Goal: Task Accomplishment & Management: Use online tool/utility

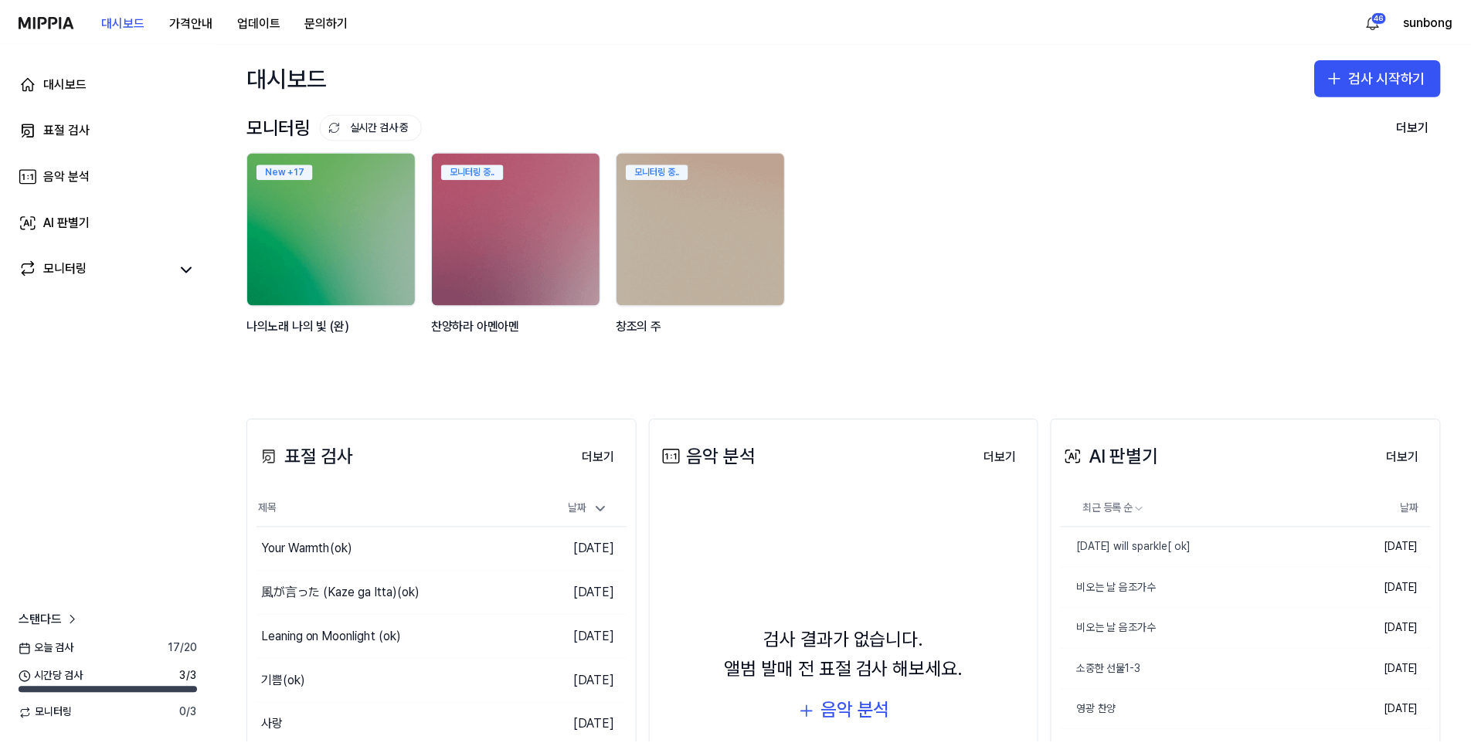
scroll to position [77, 0]
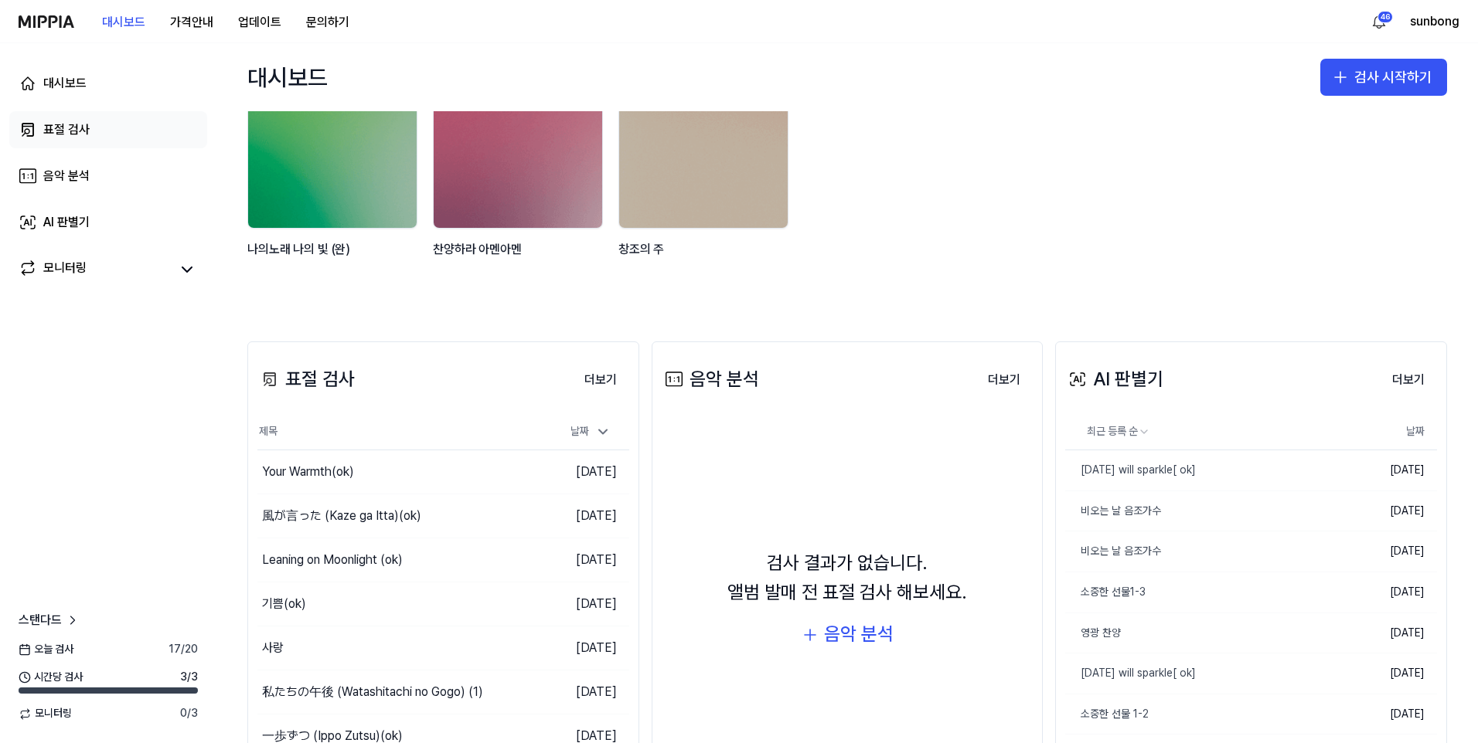
click at [76, 130] on div "표절 검사" at bounding box center [66, 130] width 46 height 19
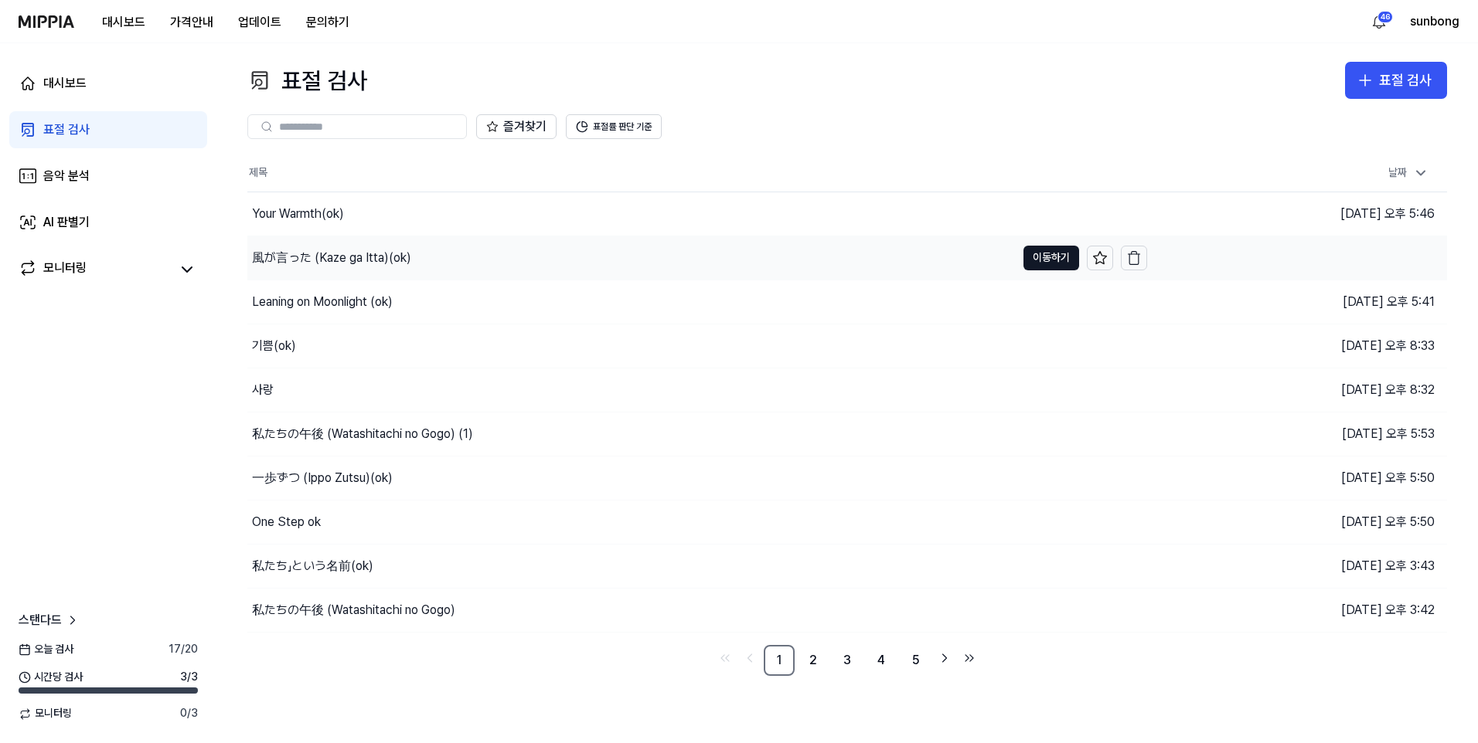
click at [384, 257] on div "風が言った (Kaze ga Itta)(ok)" at bounding box center [331, 258] width 159 height 19
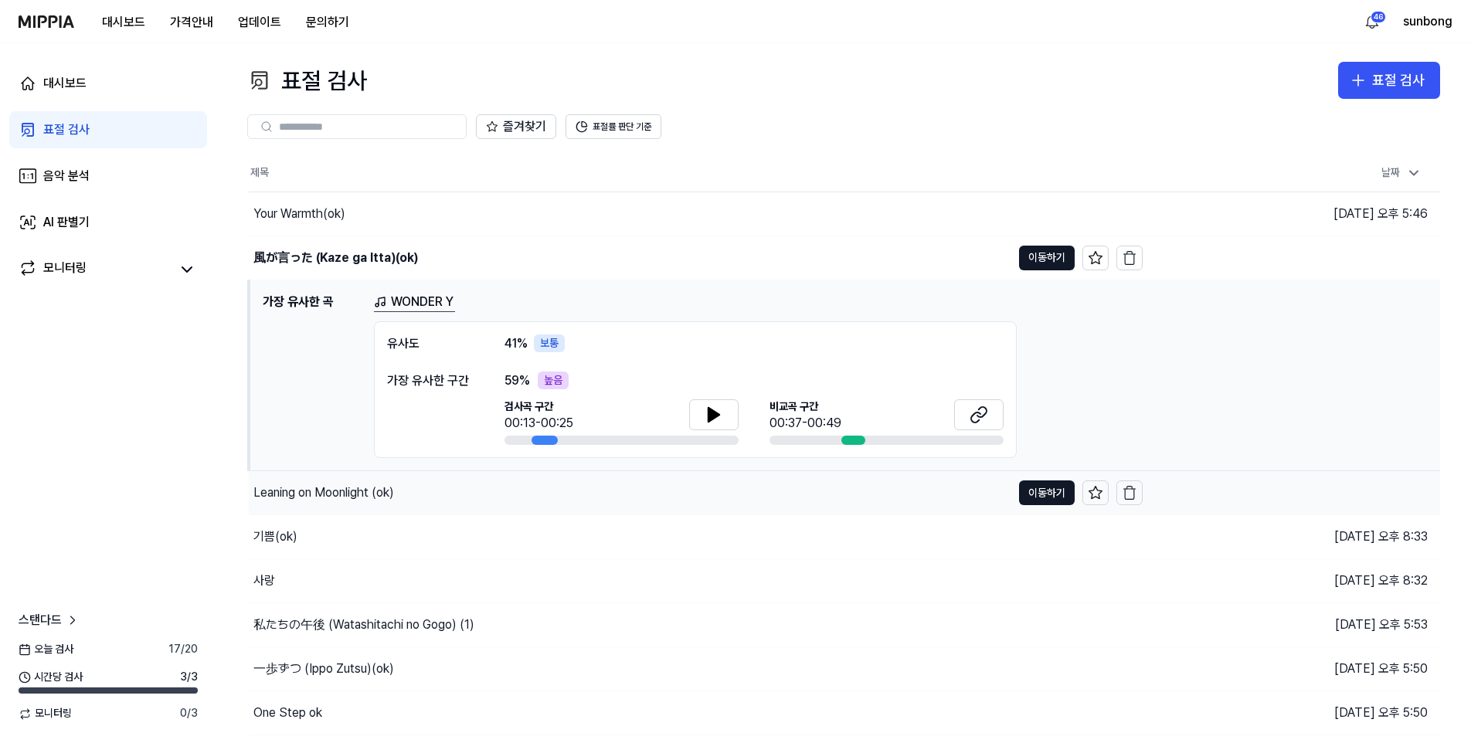
click at [345, 495] on div "Leaning on Moonlight (ok)" at bounding box center [323, 493] width 141 height 19
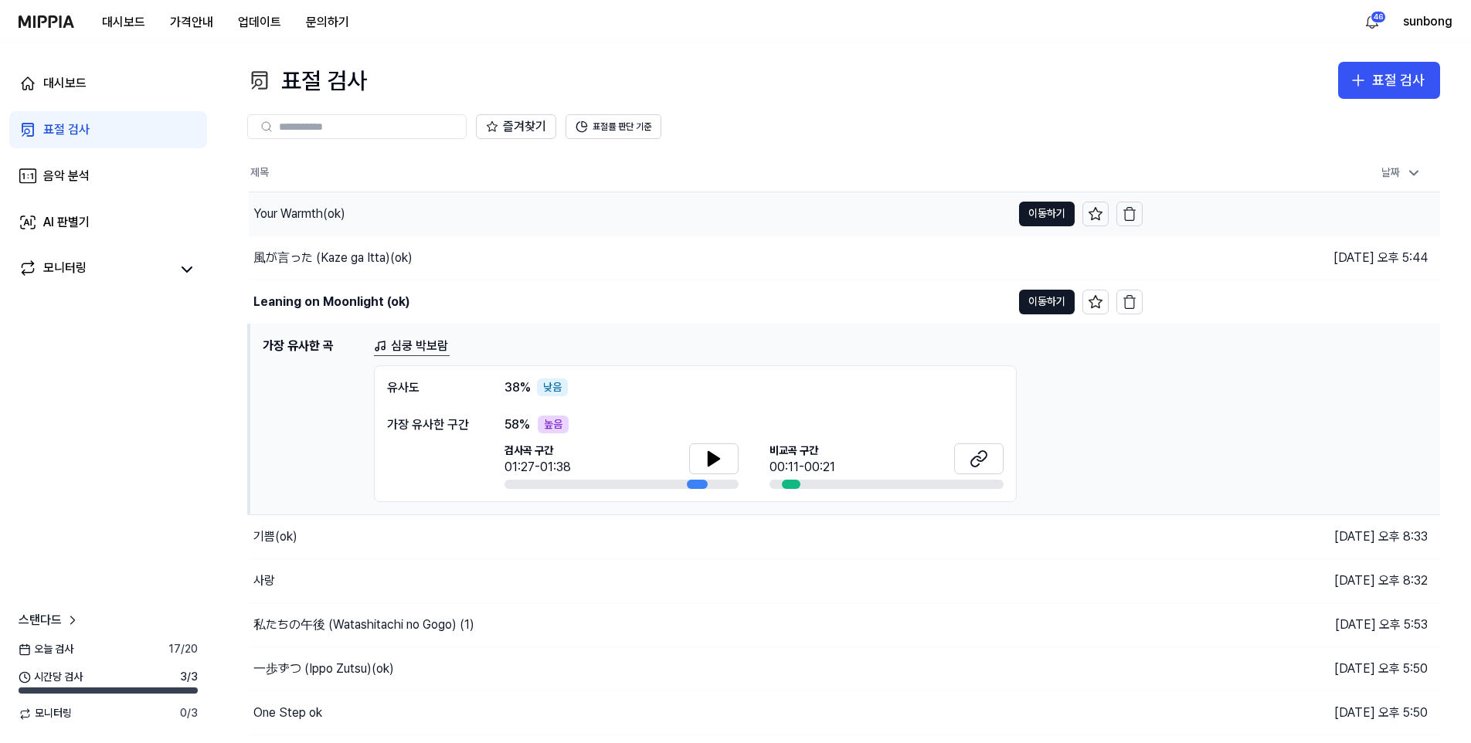
click at [319, 211] on div "Your Warmth(ok)" at bounding box center [299, 214] width 92 height 19
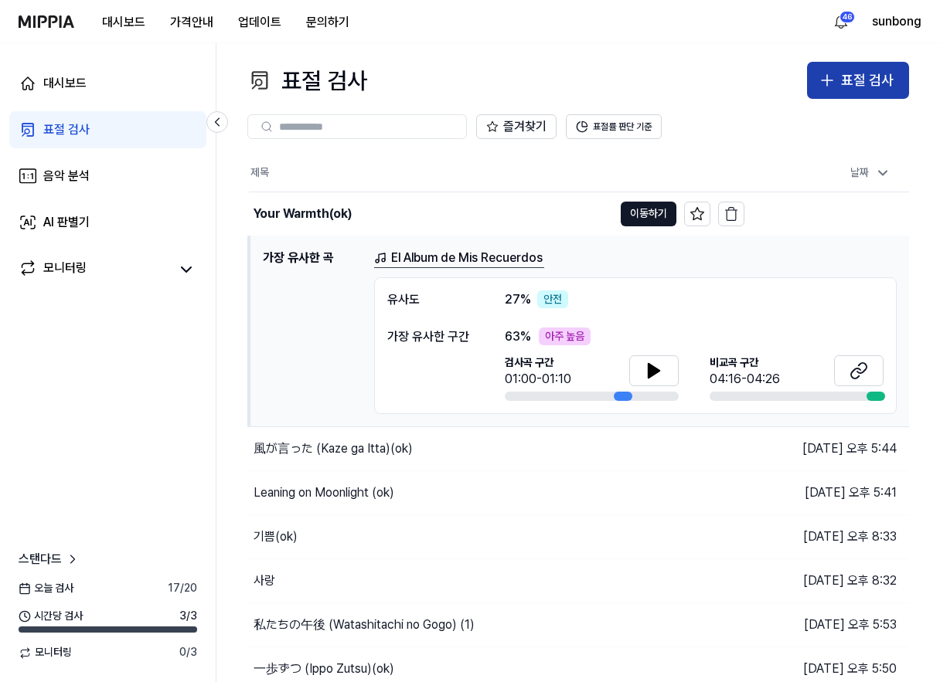
click at [849, 70] on div "표절 검사" at bounding box center [867, 81] width 53 height 22
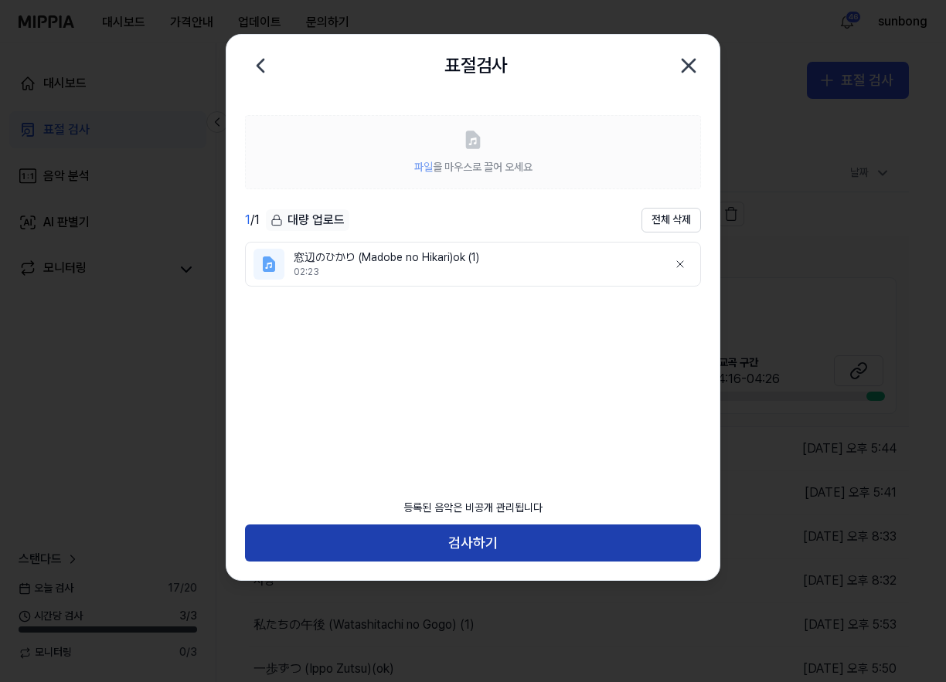
click at [488, 545] on button "검사하기" at bounding box center [473, 543] width 456 height 37
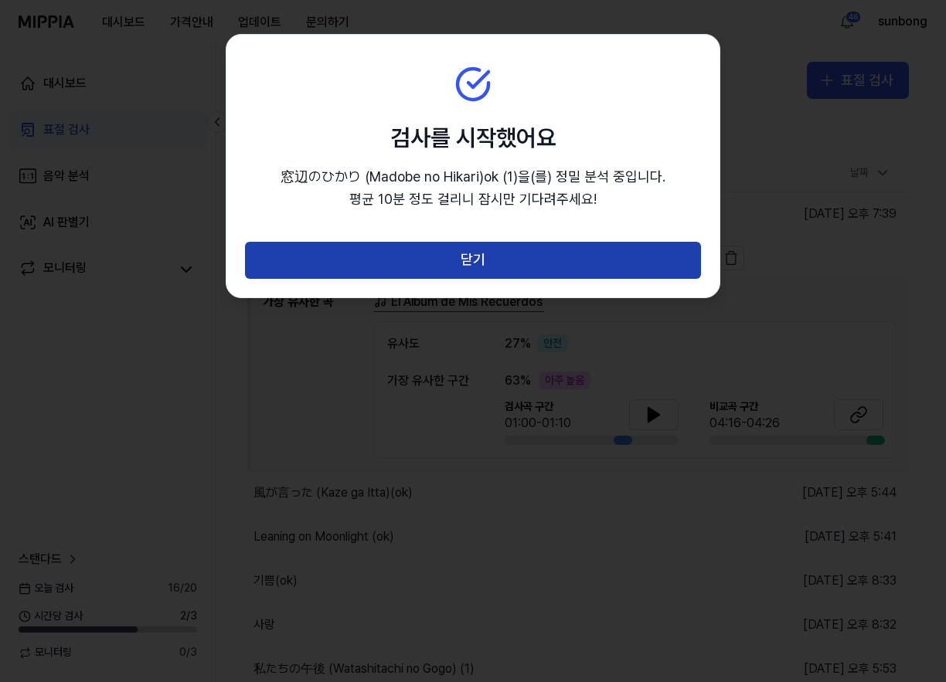
click at [400, 266] on button "닫기" at bounding box center [473, 260] width 456 height 37
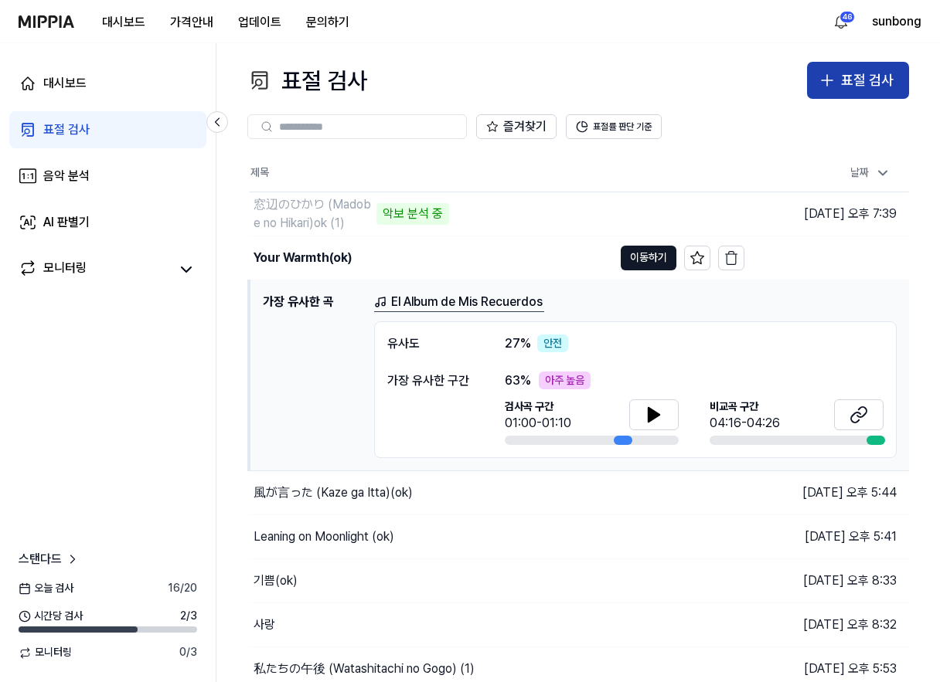
click at [845, 82] on div "표절 검사" at bounding box center [867, 81] width 53 height 22
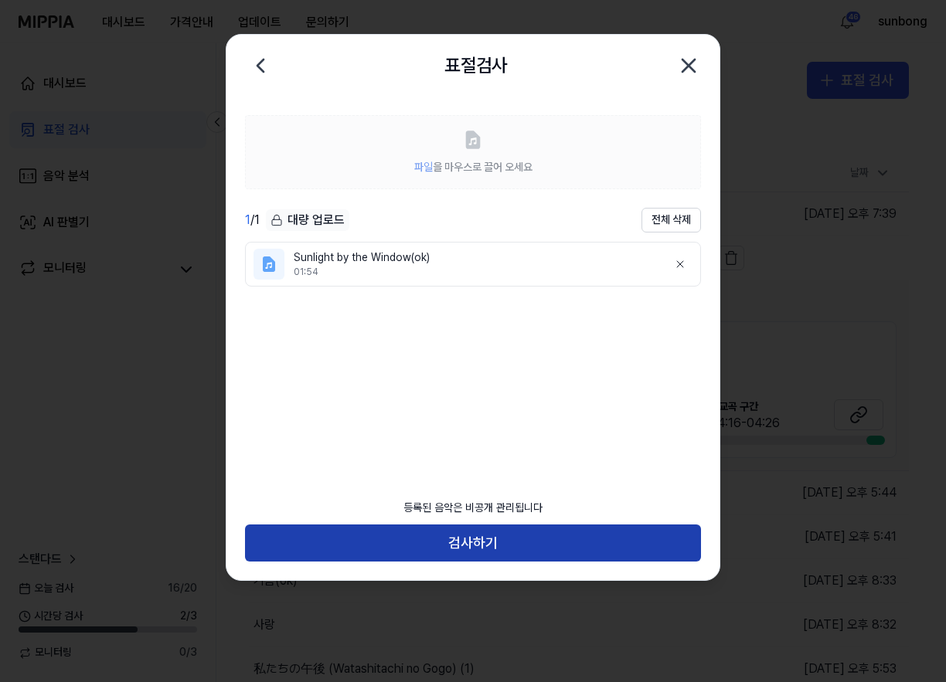
click at [466, 553] on button "검사하기" at bounding box center [473, 543] width 456 height 37
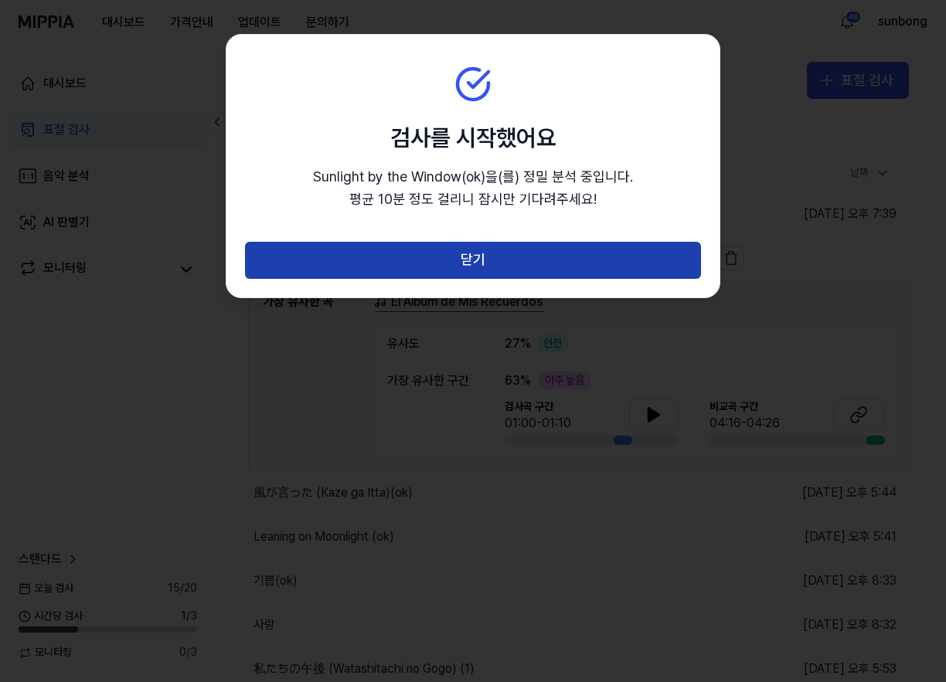
click at [474, 257] on button "닫기" at bounding box center [473, 260] width 456 height 37
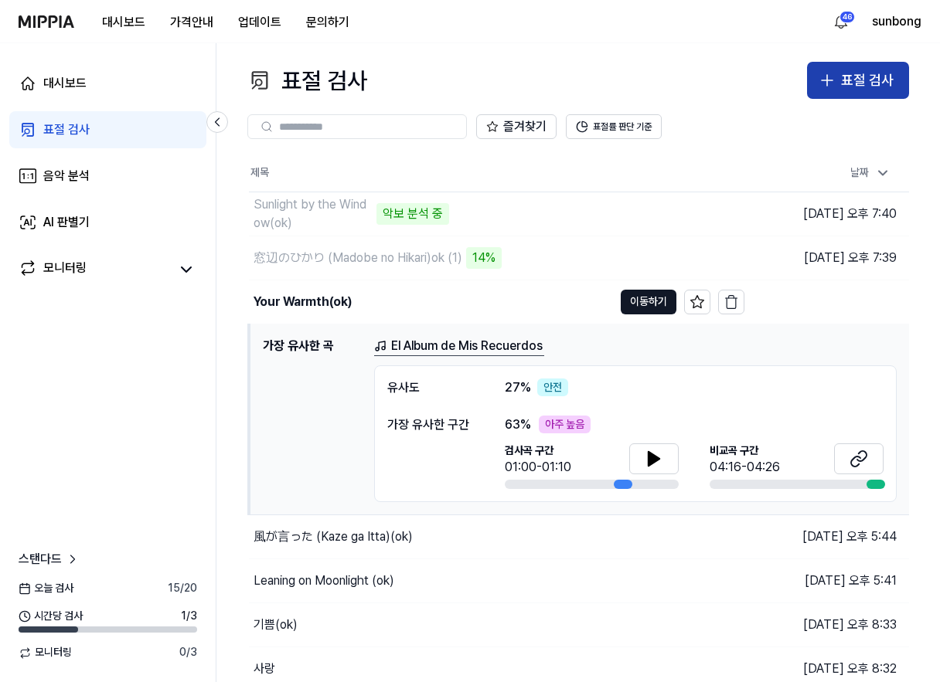
click at [865, 80] on div "표절 검사" at bounding box center [867, 81] width 53 height 22
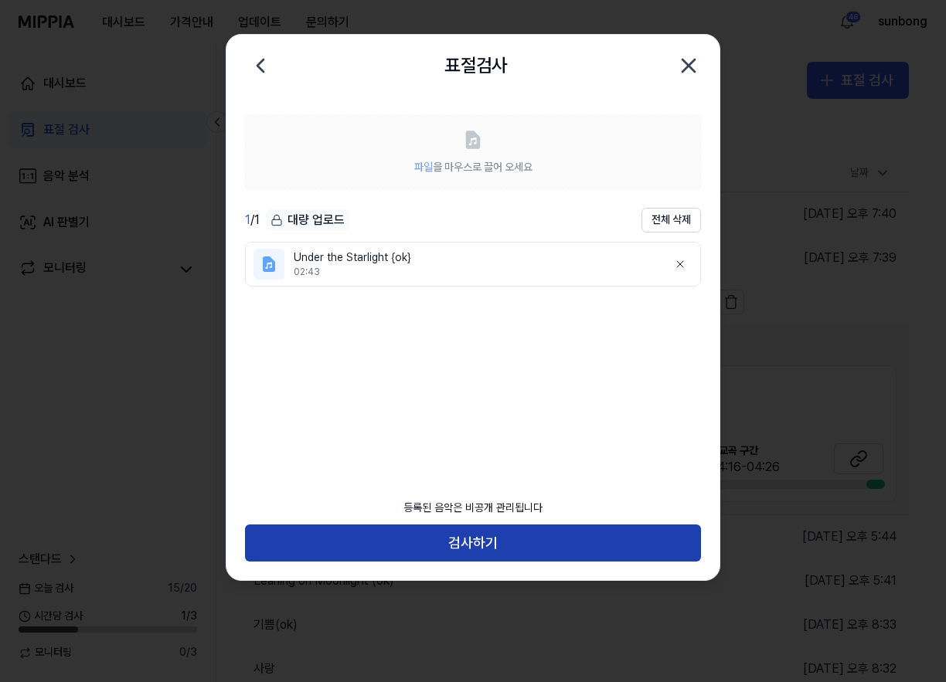
drag, startPoint x: 481, startPoint y: 536, endPoint x: 507, endPoint y: 540, distance: 26.6
click at [481, 538] on button "검사하기" at bounding box center [473, 543] width 456 height 37
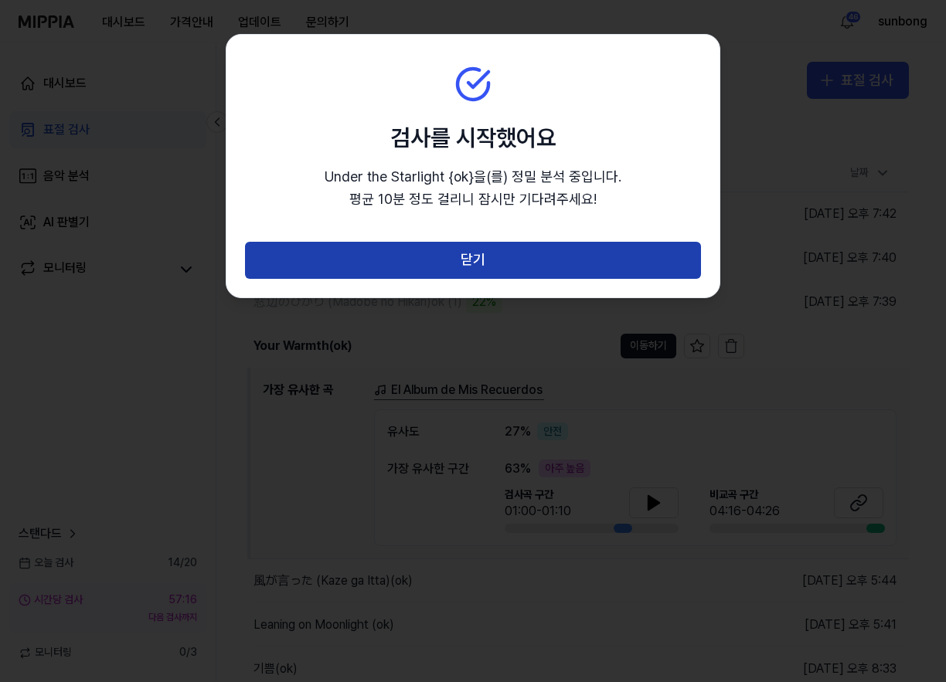
click at [485, 259] on button "닫기" at bounding box center [473, 260] width 456 height 37
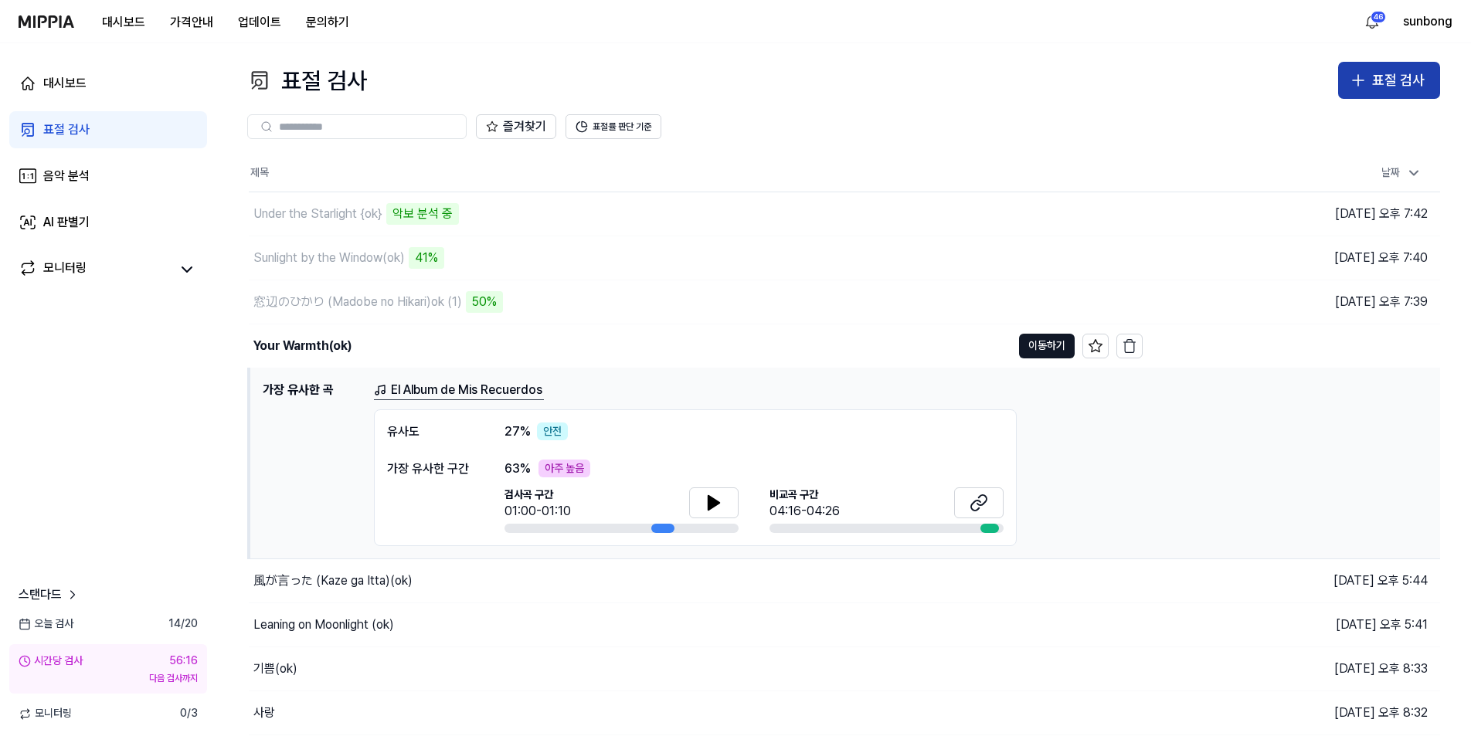
click at [1373, 73] on div "표절 검사" at bounding box center [1398, 81] width 53 height 22
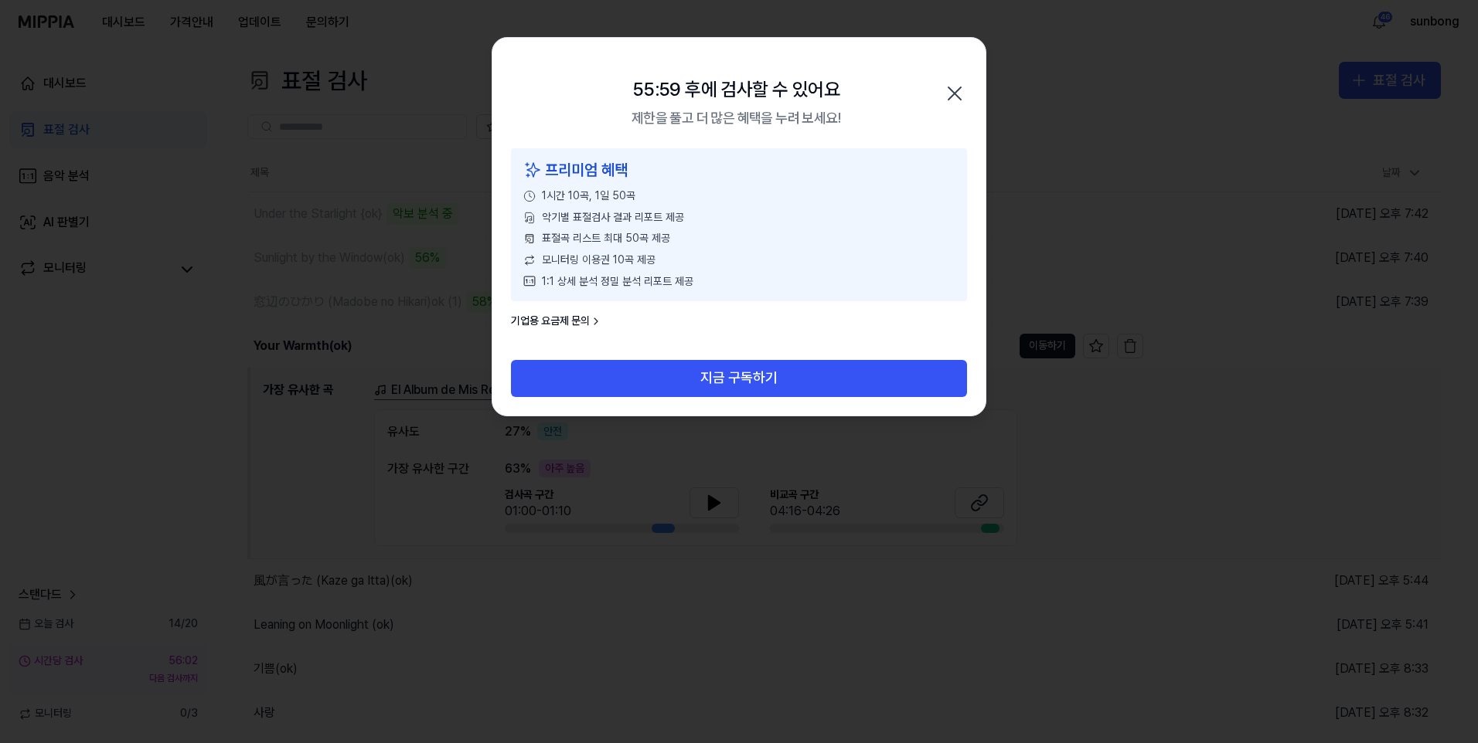
click at [947, 94] on icon "button" at bounding box center [954, 93] width 25 height 25
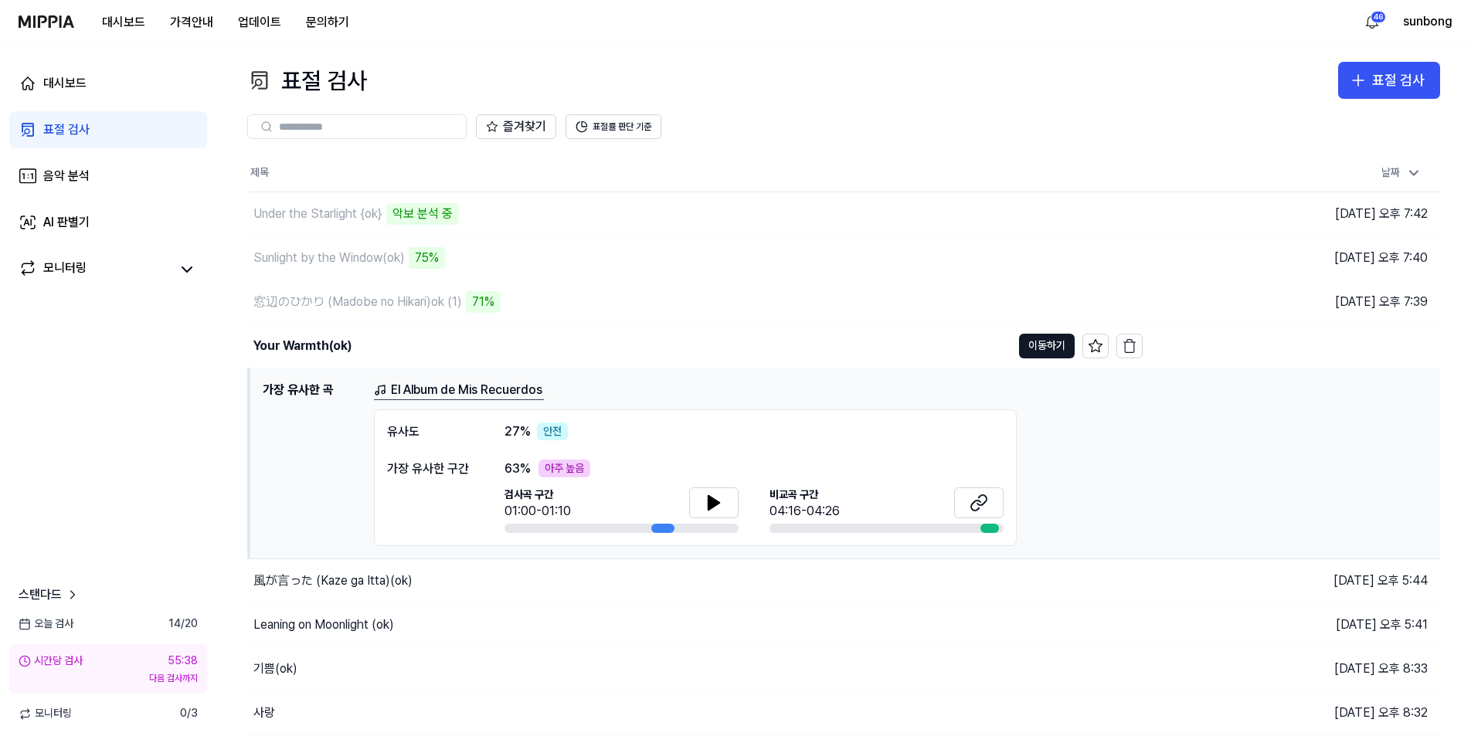
click at [1209, 114] on div "즐겨찾기 표절률 판단 기준" at bounding box center [843, 126] width 1193 height 25
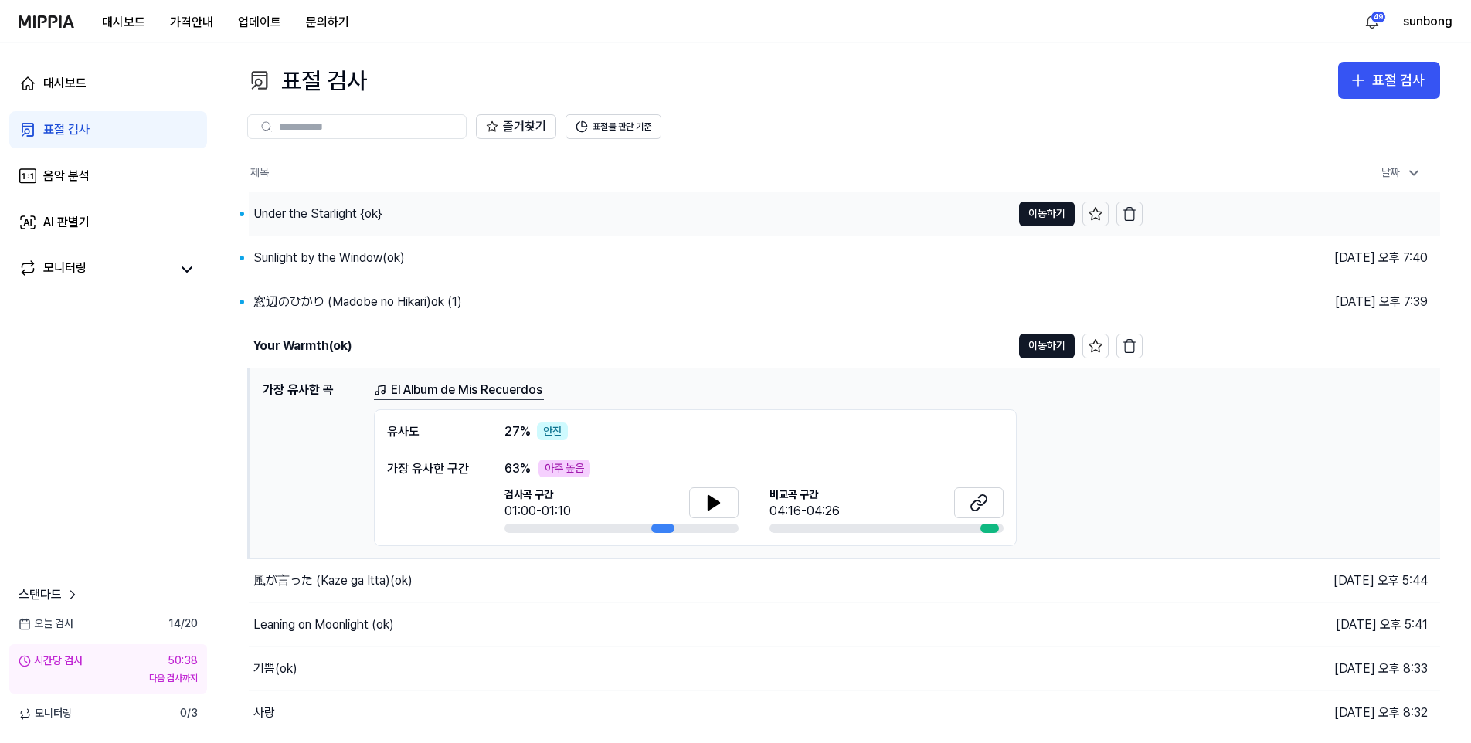
click at [355, 211] on div "Under the Starlight {ok}" at bounding box center [317, 214] width 129 height 19
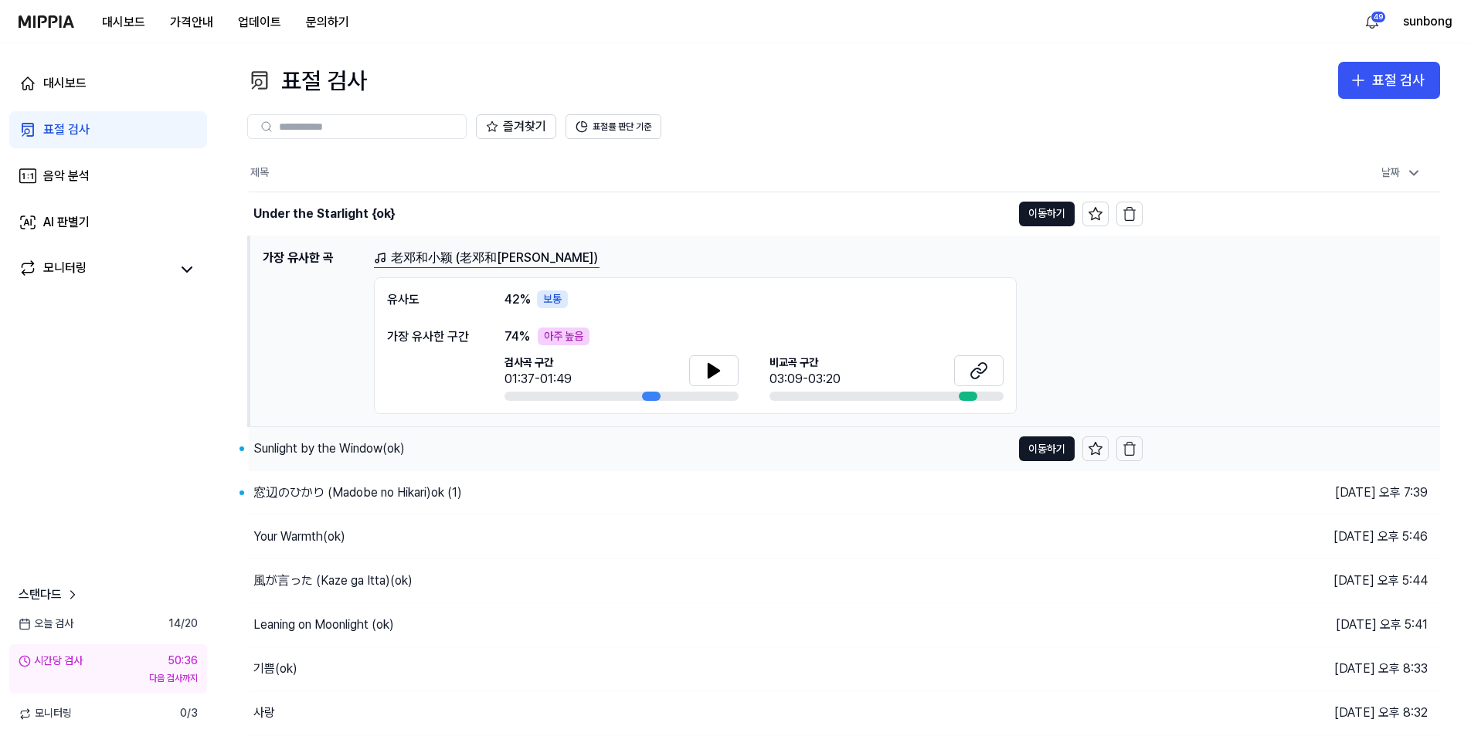
click at [331, 446] on div "Sunlight by the Window(ok)" at bounding box center [328, 449] width 151 height 19
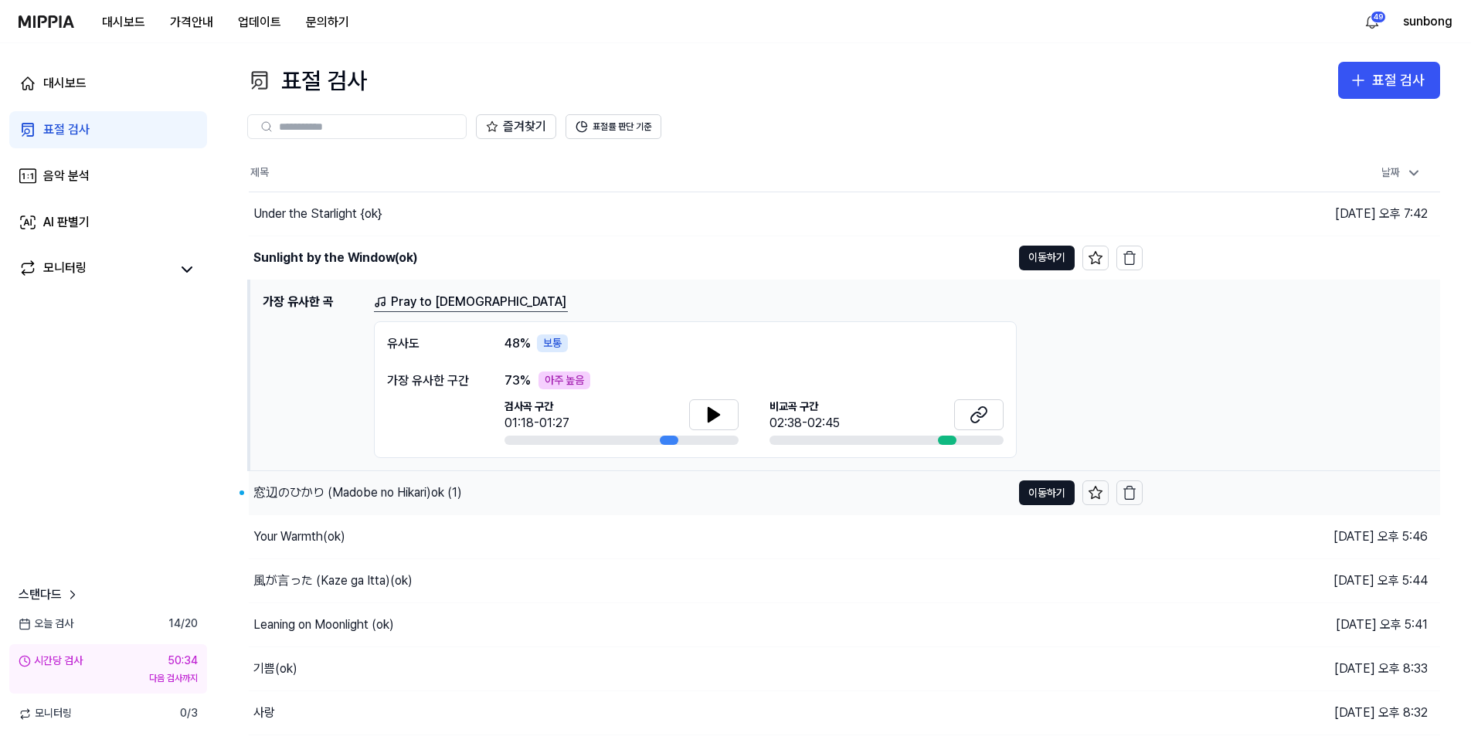
click at [389, 493] on div "窓辺のひかり (Madobe no Hikari)ok (1)" at bounding box center [357, 493] width 209 height 19
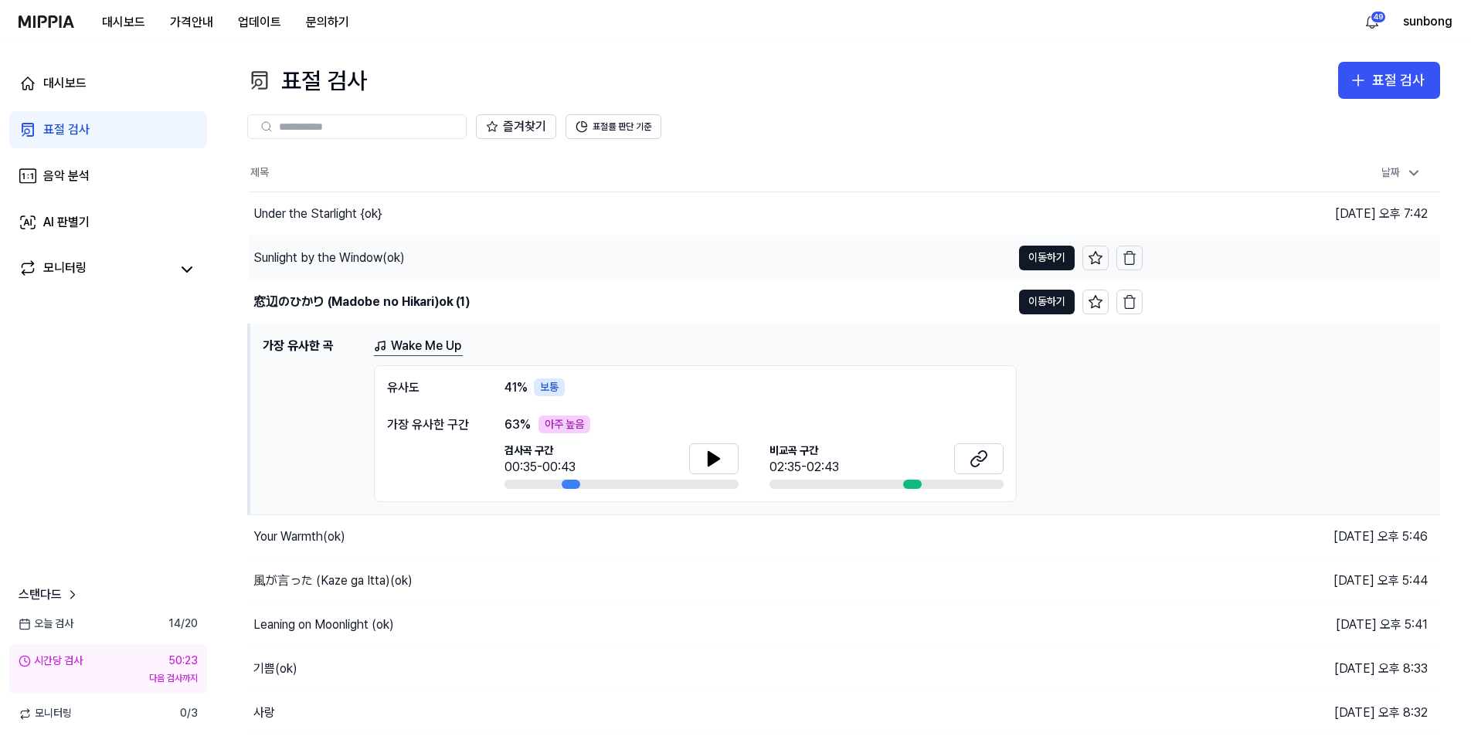
click at [386, 249] on div "Sunlight by the Window(ok)" at bounding box center [328, 258] width 151 height 19
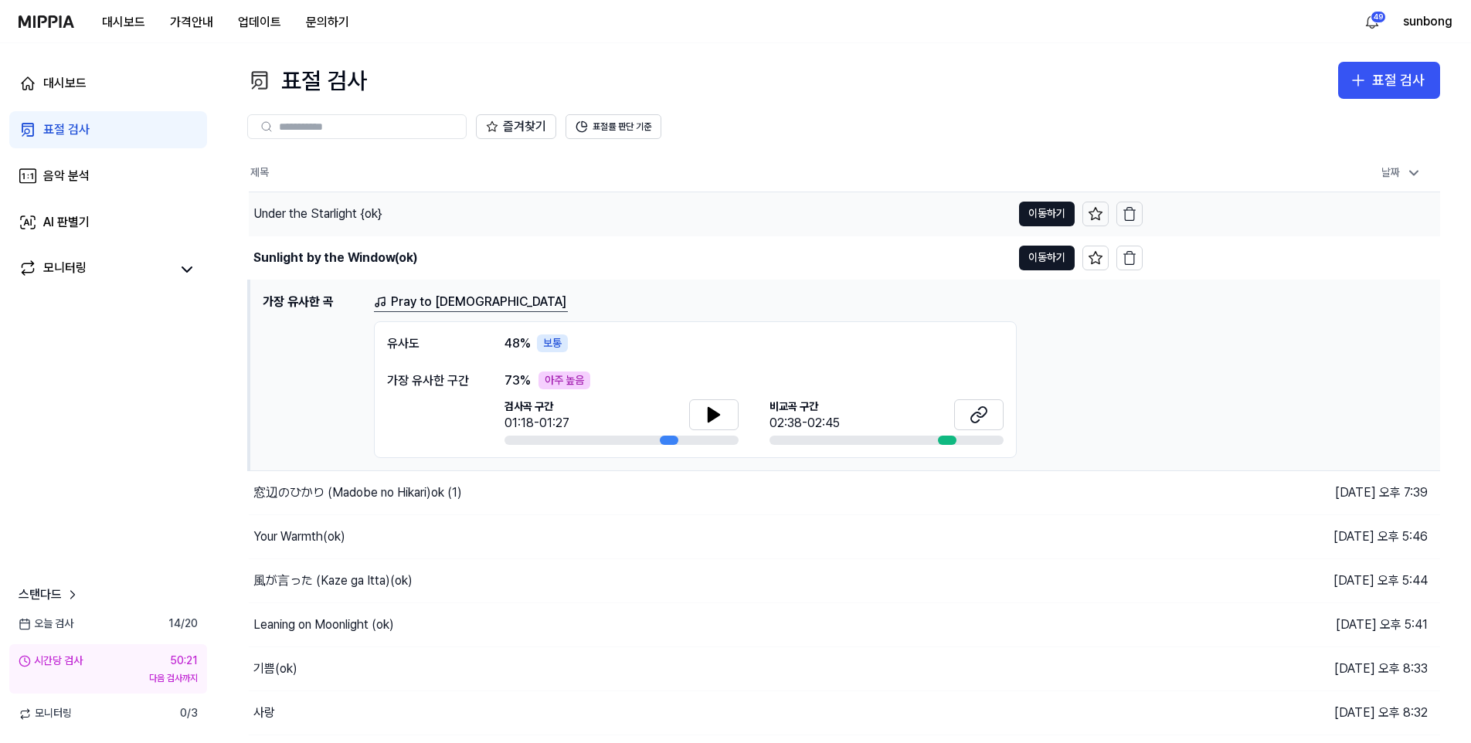
click at [366, 215] on div "Under the Starlight {ok}" at bounding box center [317, 214] width 129 height 19
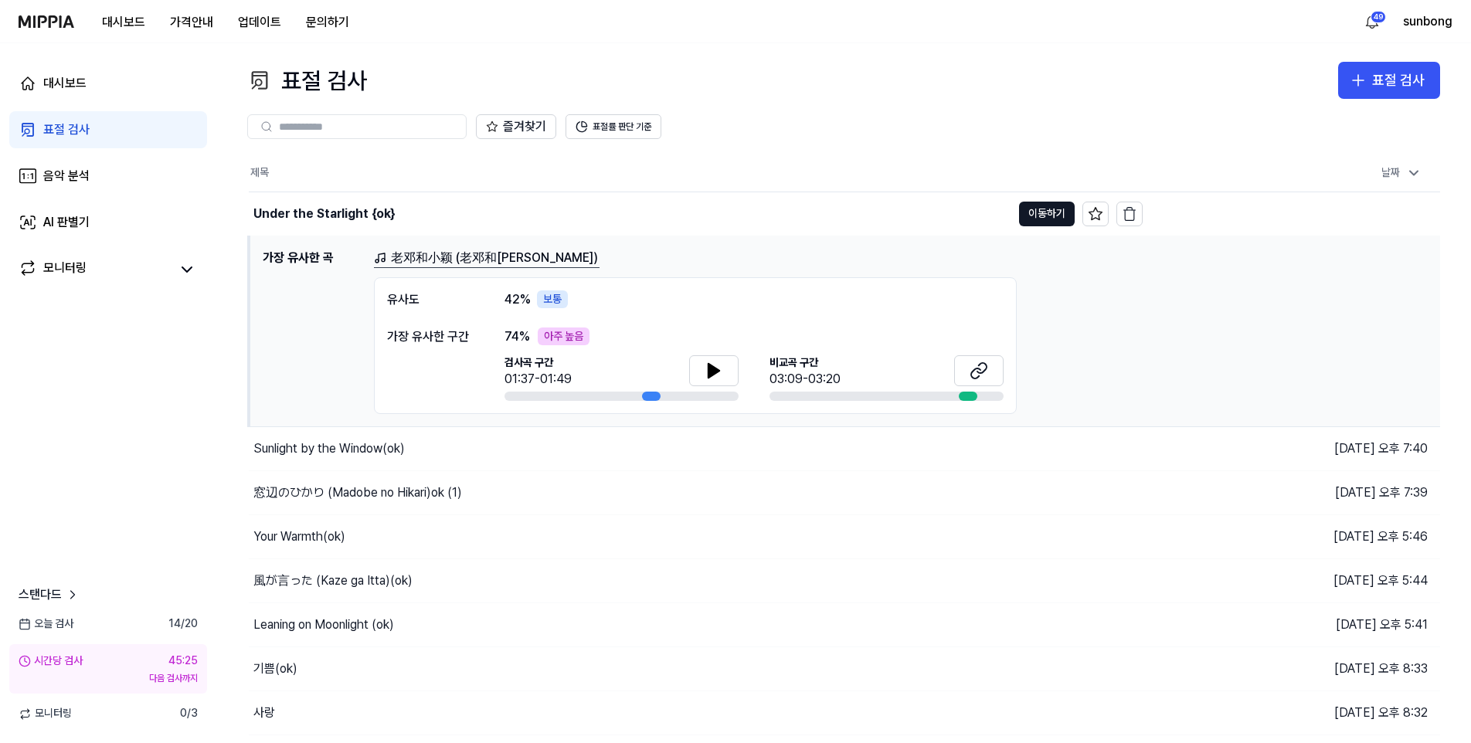
click at [828, 122] on div "즐겨찾기 표절률 판단 기준" at bounding box center [843, 126] width 1193 height 25
click at [364, 451] on div "Sunlight by the Window(ok)" at bounding box center [328, 449] width 151 height 19
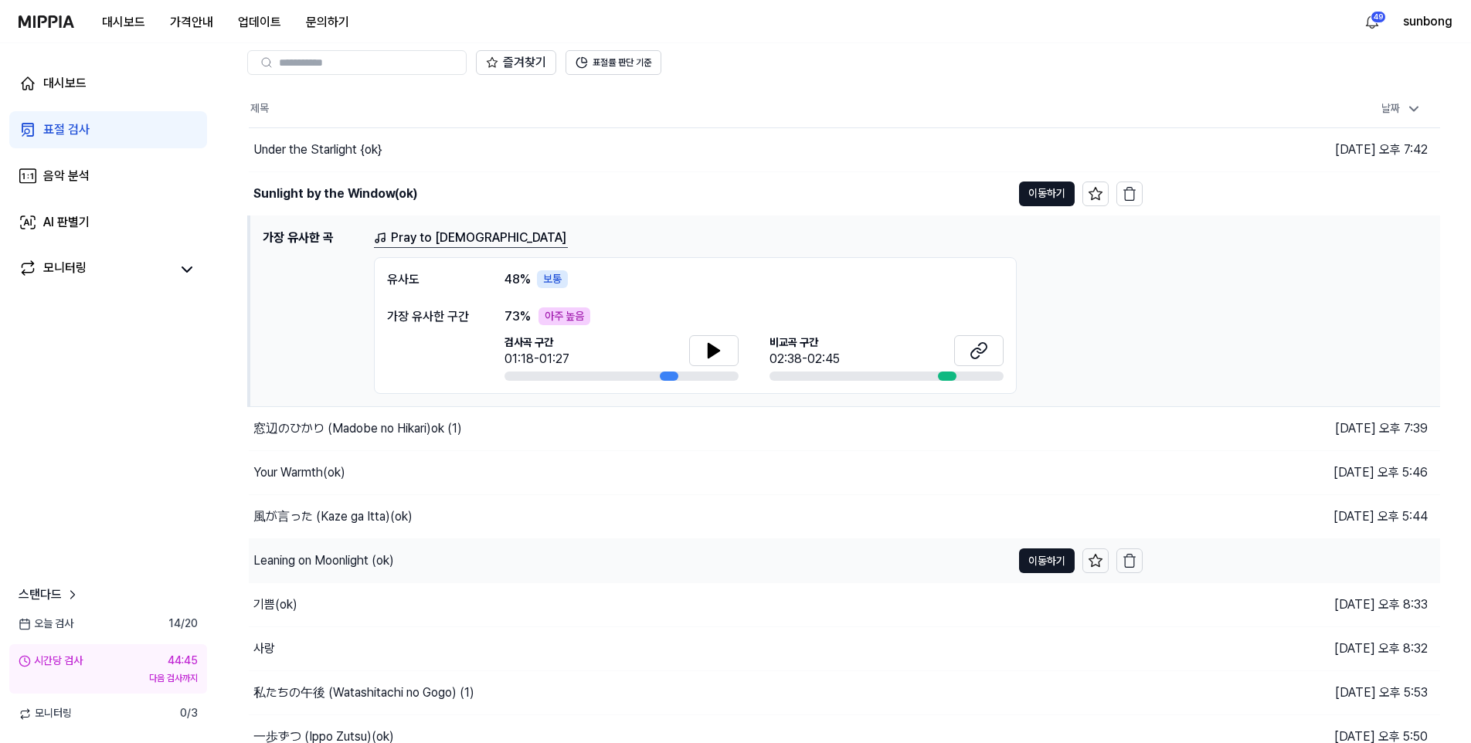
scroll to position [124, 0]
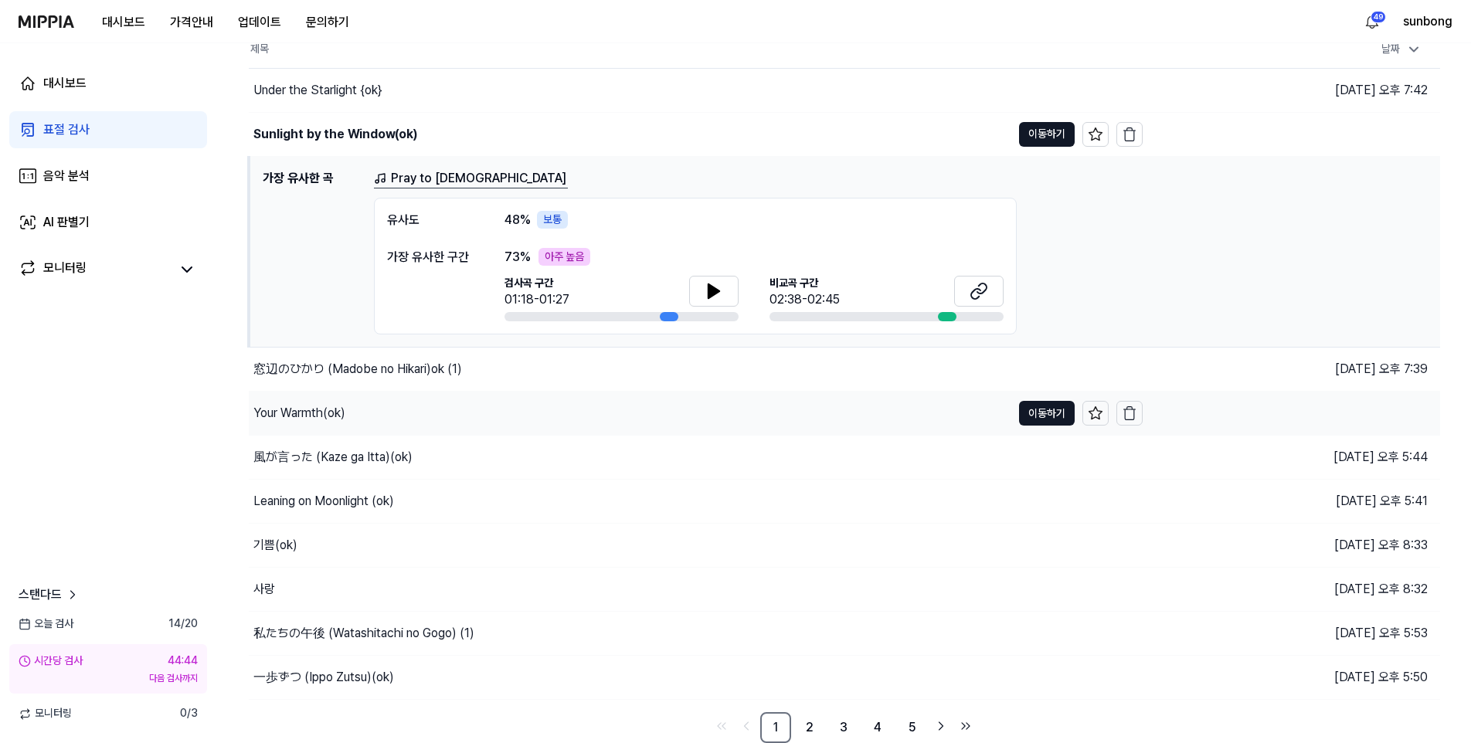
click at [311, 414] on div "Your Warmth(ok)" at bounding box center [299, 413] width 92 height 19
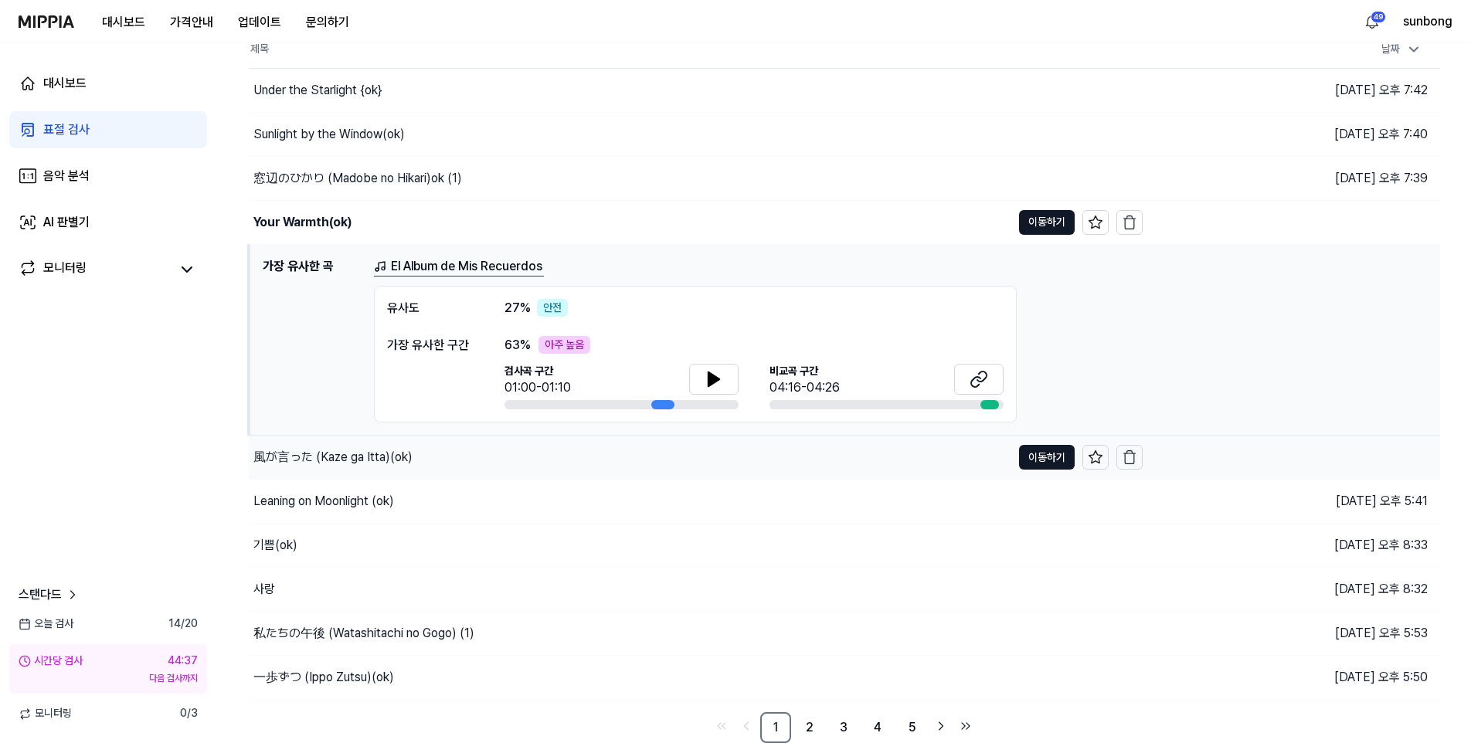
click at [350, 457] on div "風が言った (Kaze ga Itta)(ok)" at bounding box center [332, 457] width 159 height 19
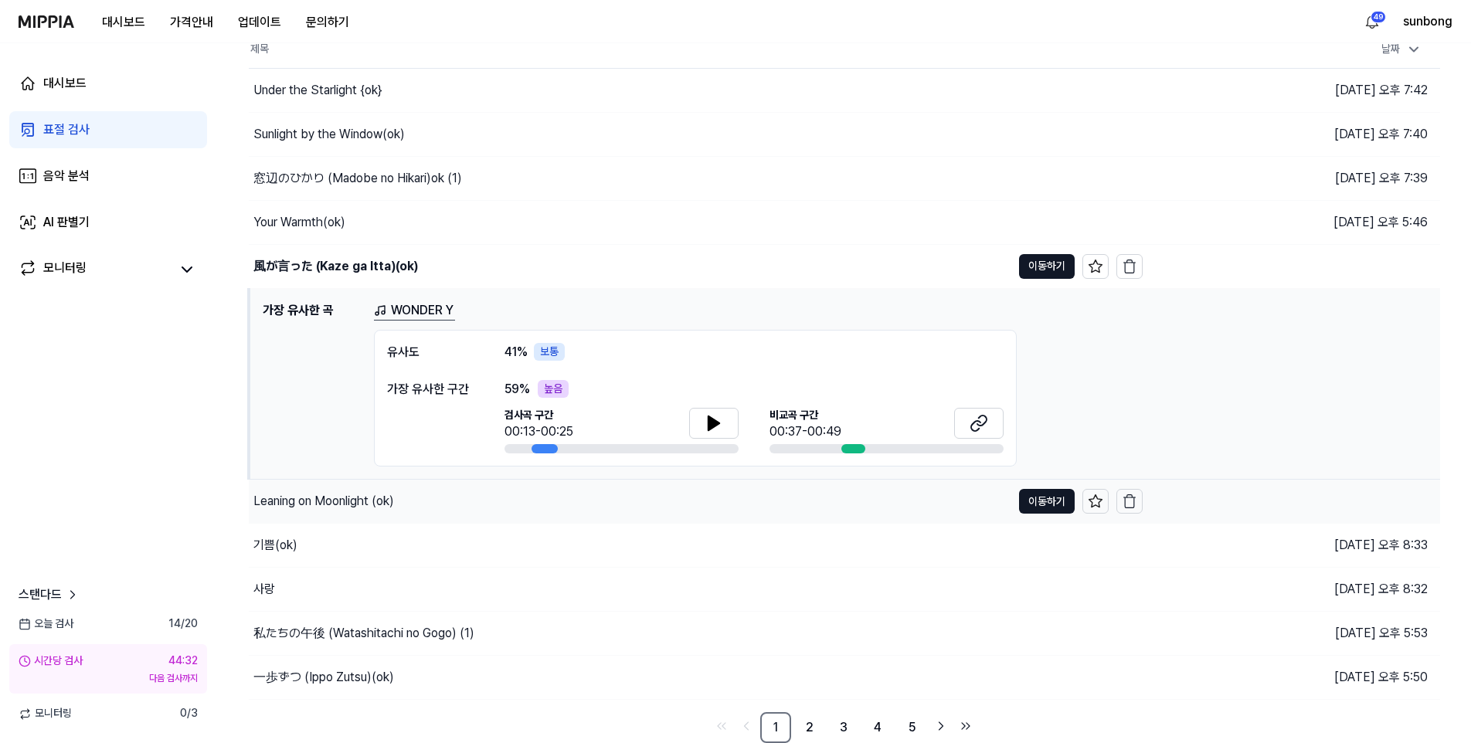
click at [320, 495] on div "Leaning on Moonlight (ok)" at bounding box center [323, 501] width 141 height 19
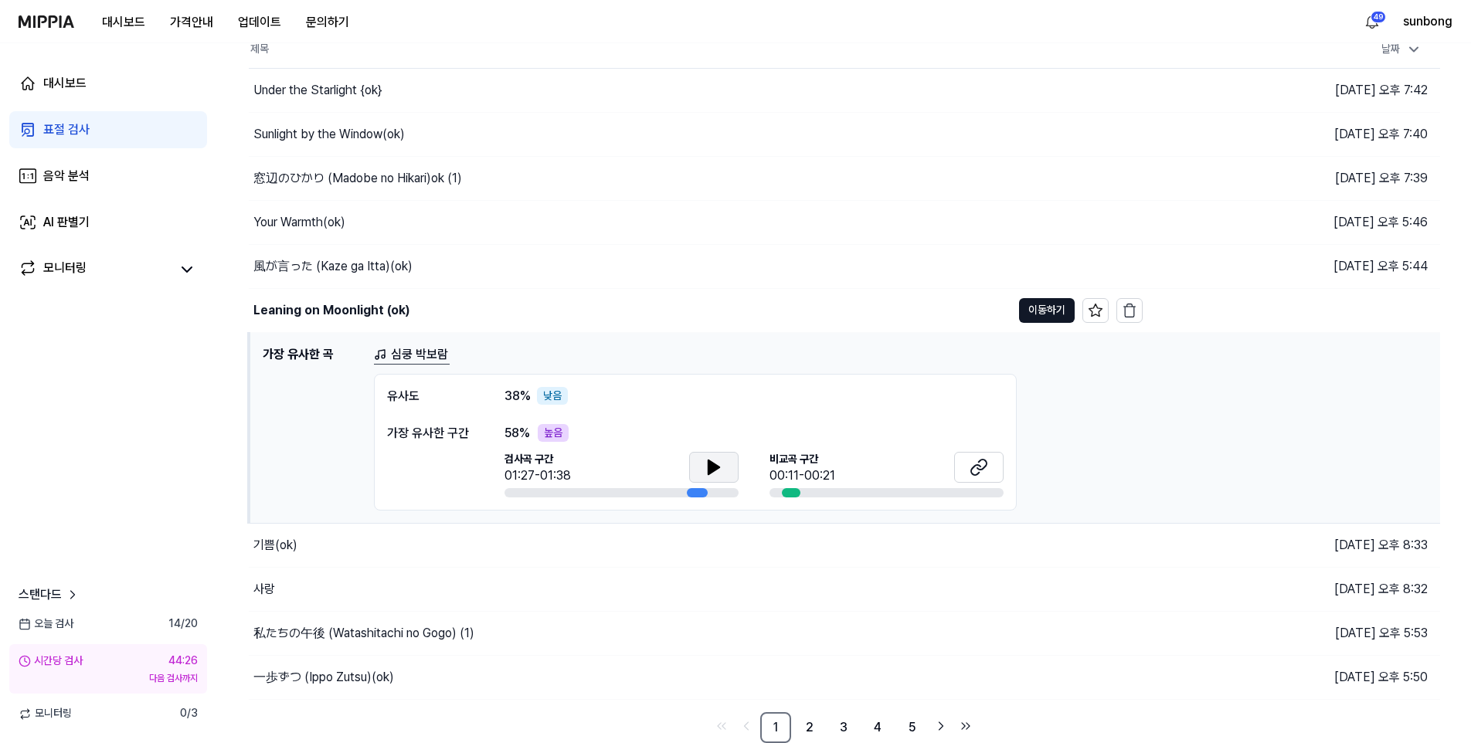
click at [712, 470] on icon at bounding box center [714, 468] width 11 height 14
click at [971, 470] on icon at bounding box center [979, 467] width 19 height 19
click at [710, 468] on icon at bounding box center [714, 468] width 11 height 14
click at [711, 465] on icon at bounding box center [710, 467] width 3 height 12
click at [979, 463] on icon at bounding box center [979, 467] width 19 height 19
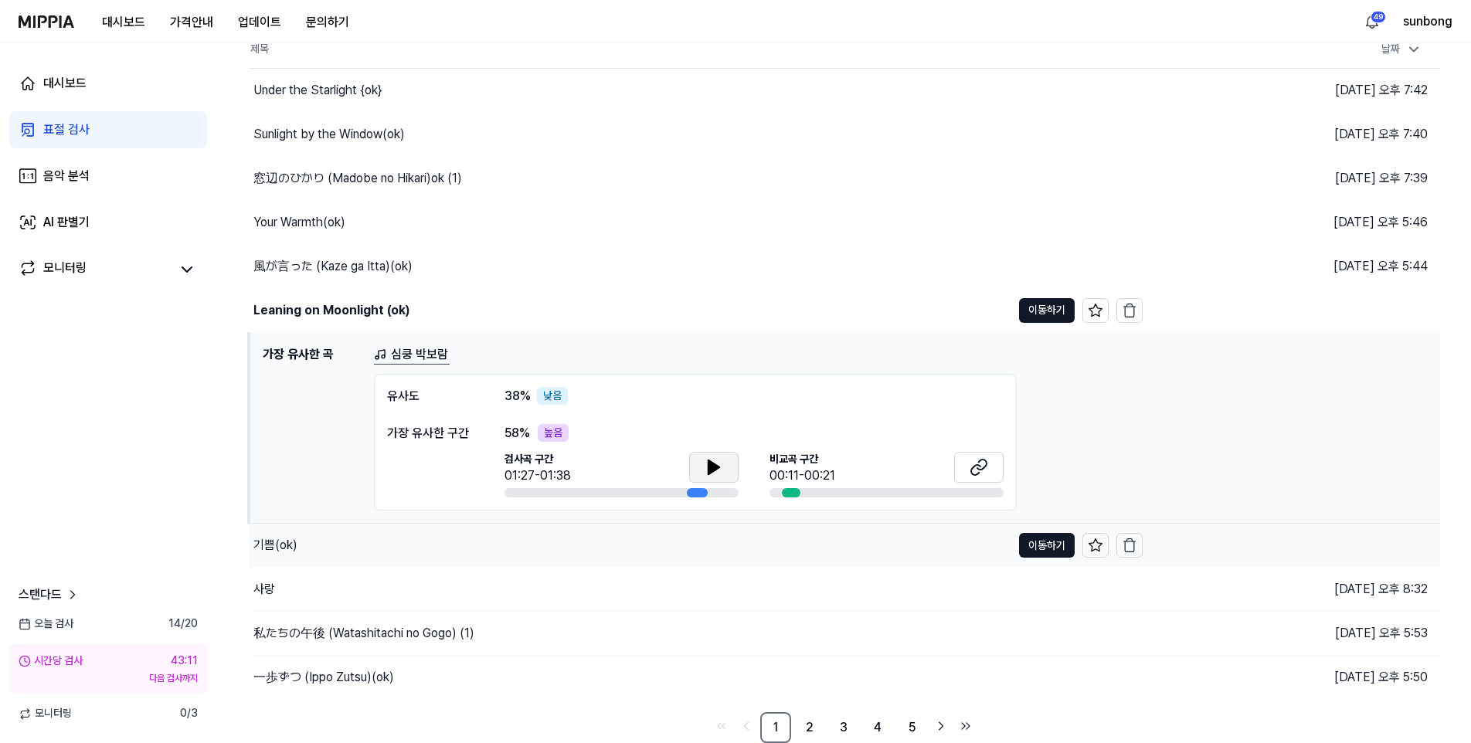
click at [280, 544] on div "기쁨(ok)" at bounding box center [275, 545] width 44 height 19
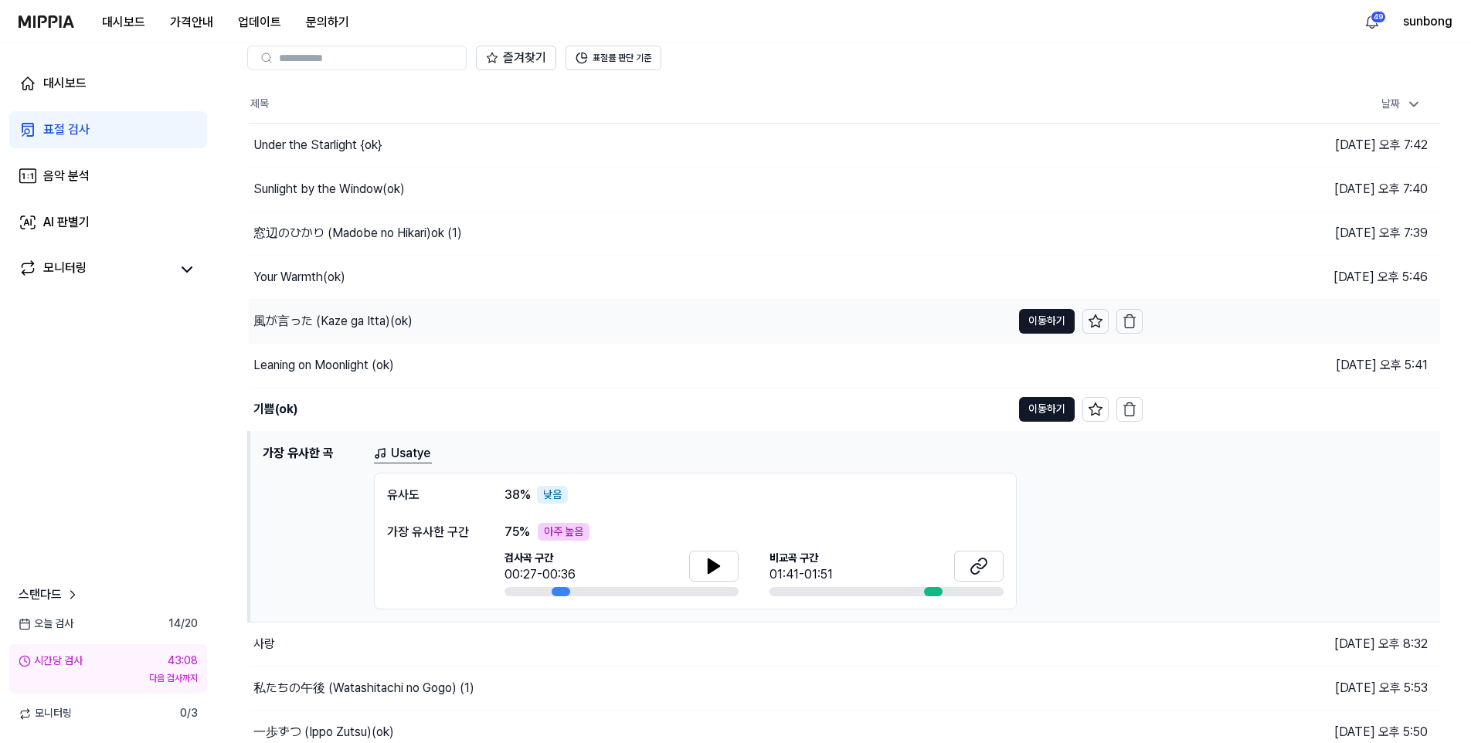
scroll to position [0, 0]
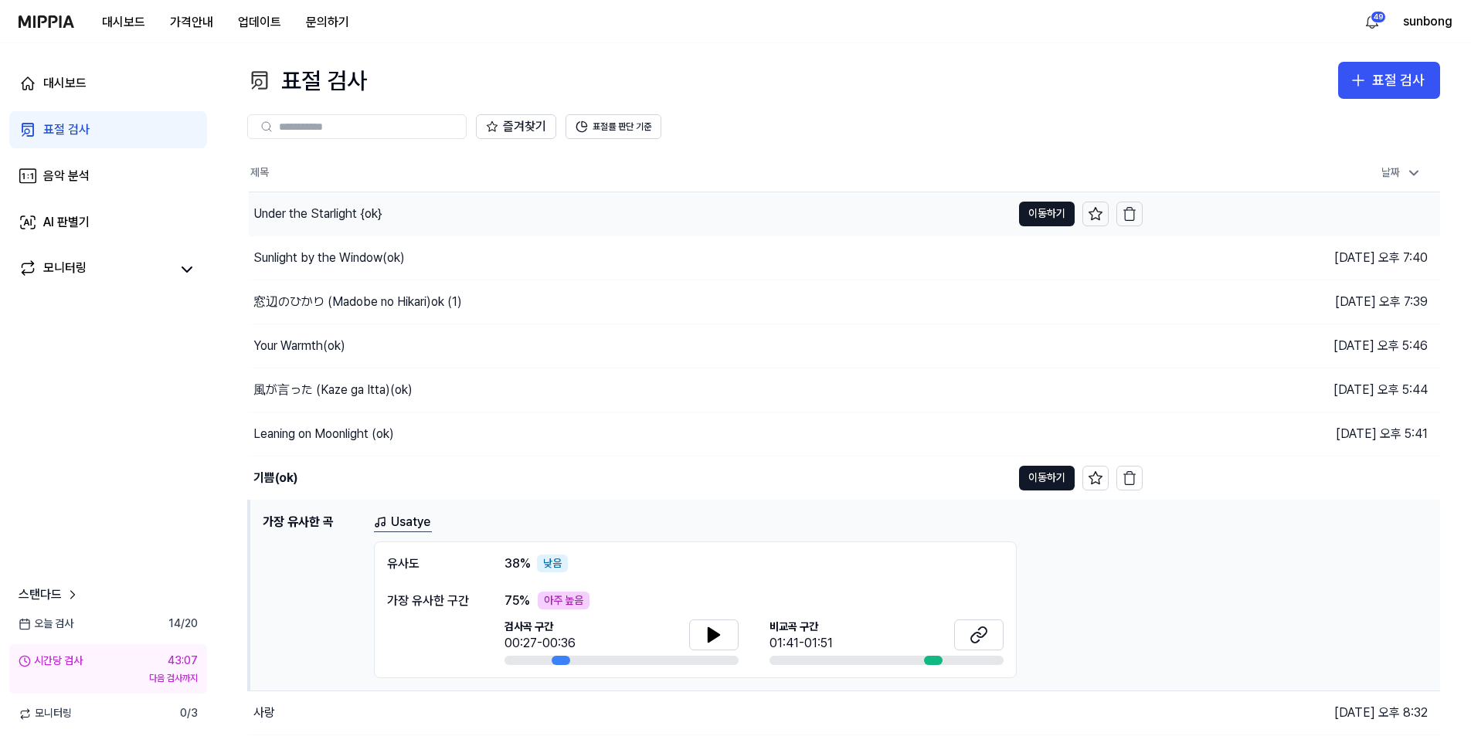
click at [337, 216] on div "Under the Starlight {ok}" at bounding box center [317, 214] width 129 height 19
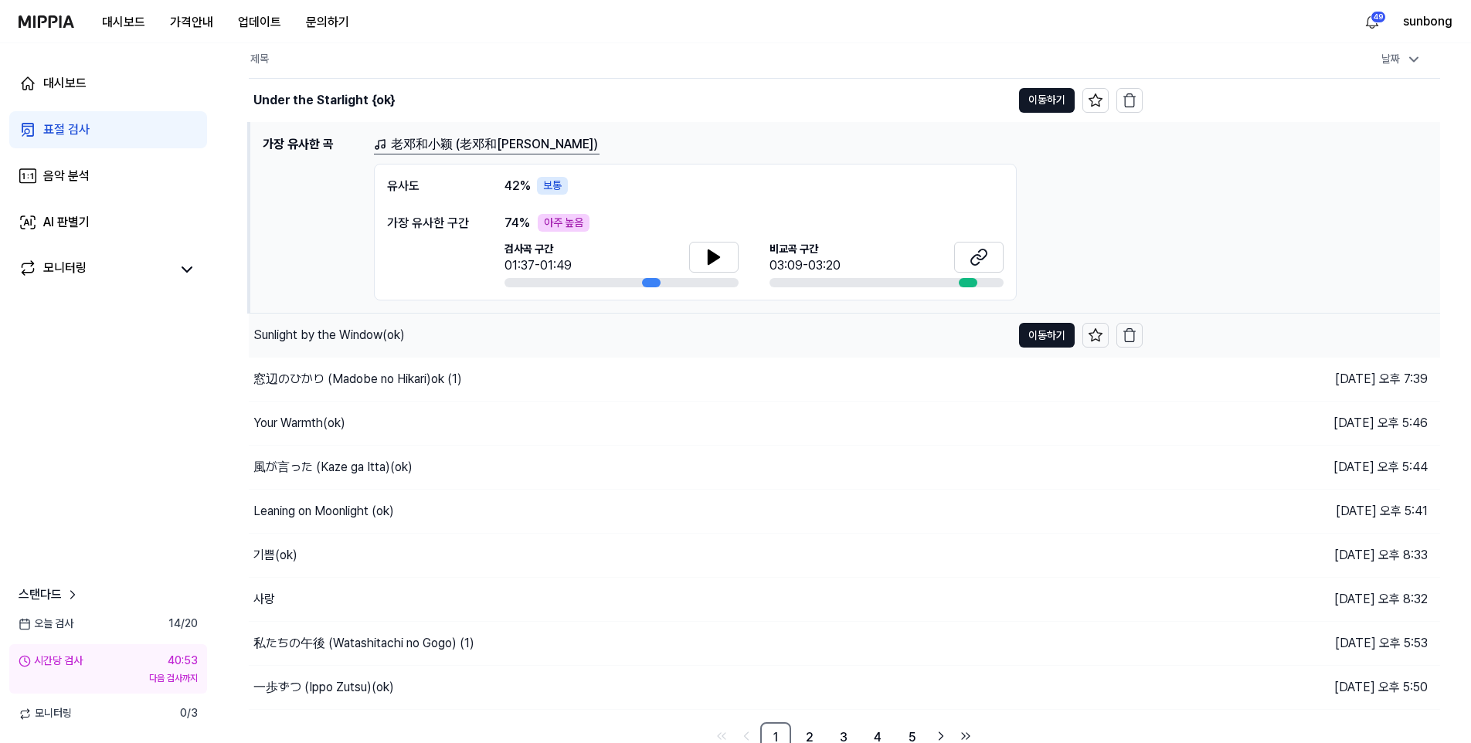
scroll to position [124, 0]
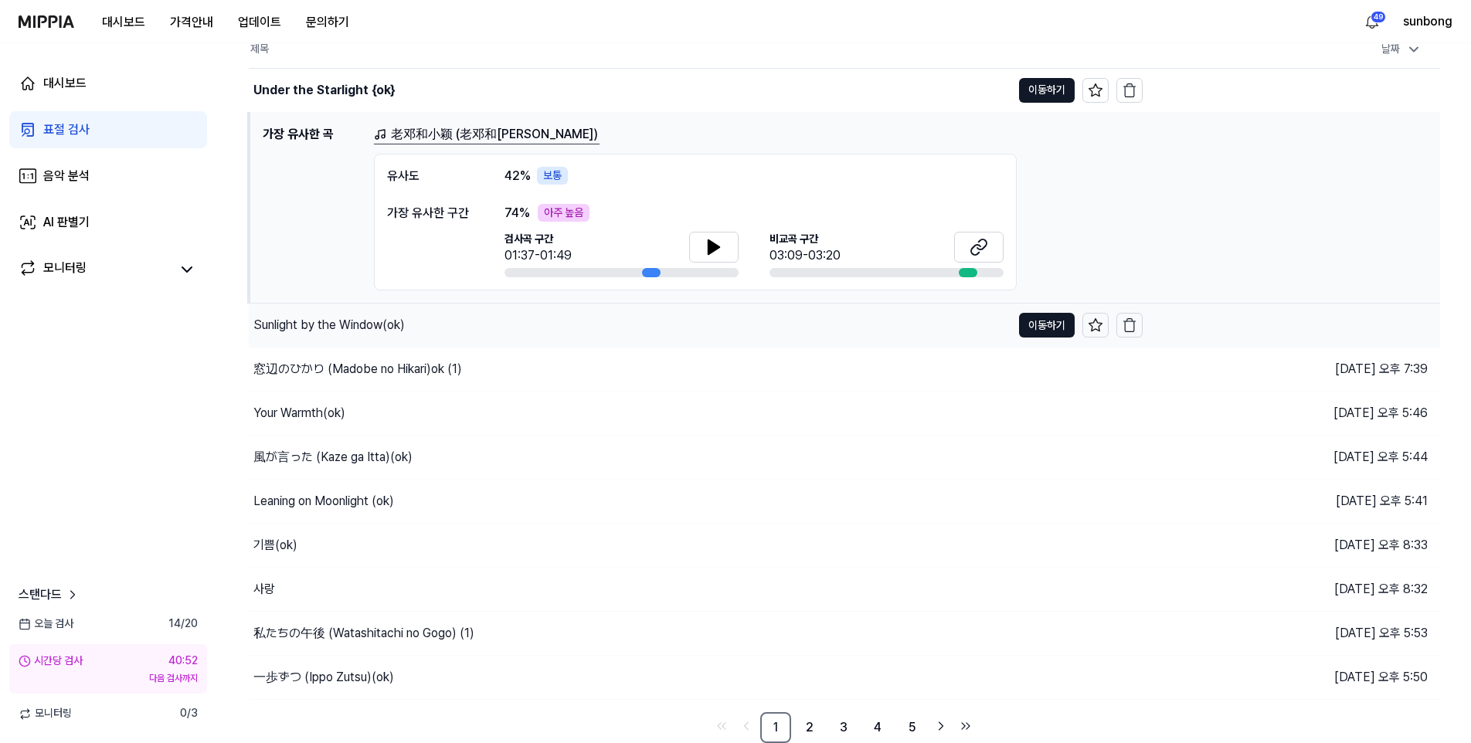
click at [349, 322] on div "Sunlight by the Window(ok)" at bounding box center [328, 325] width 151 height 19
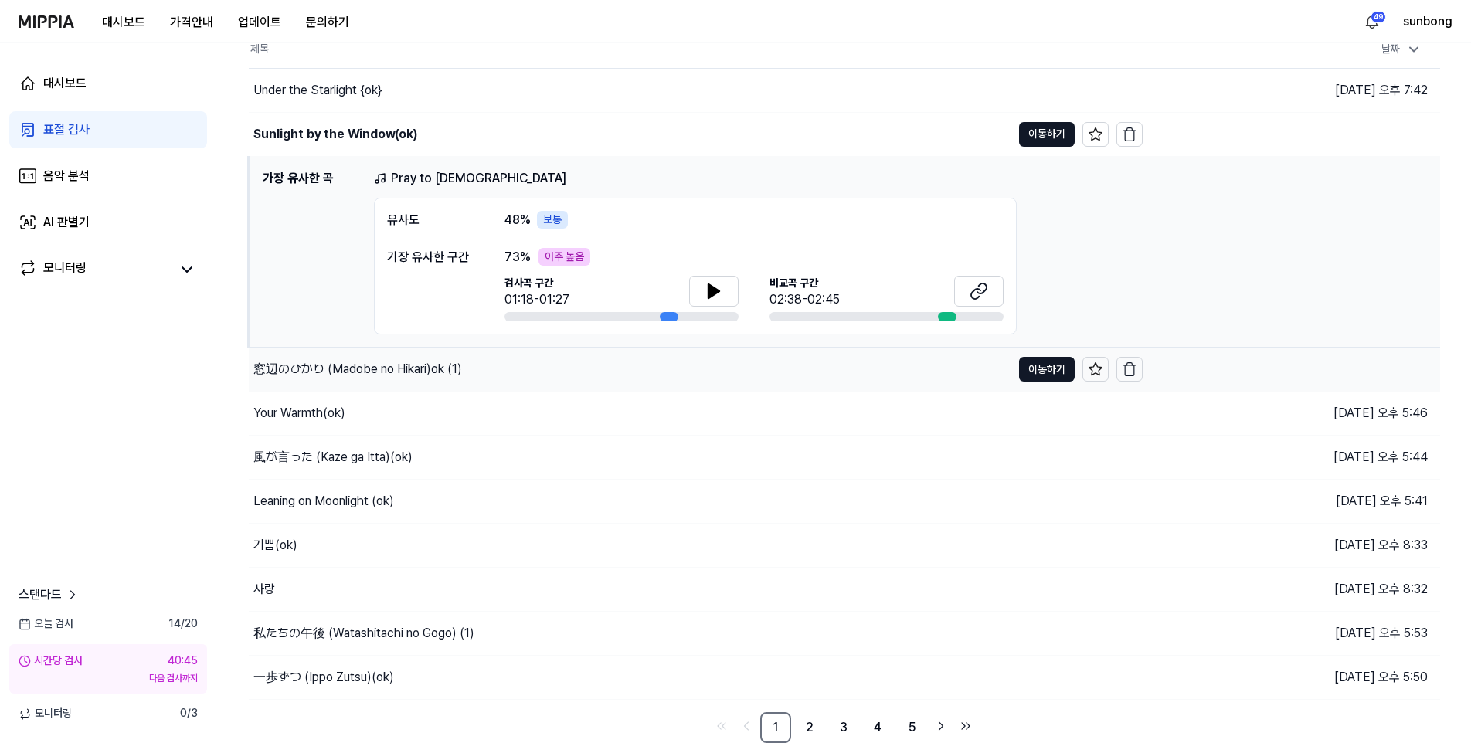
click at [386, 368] on div "窓辺のひかり (Madobe no Hikari)ok (1)" at bounding box center [357, 369] width 209 height 19
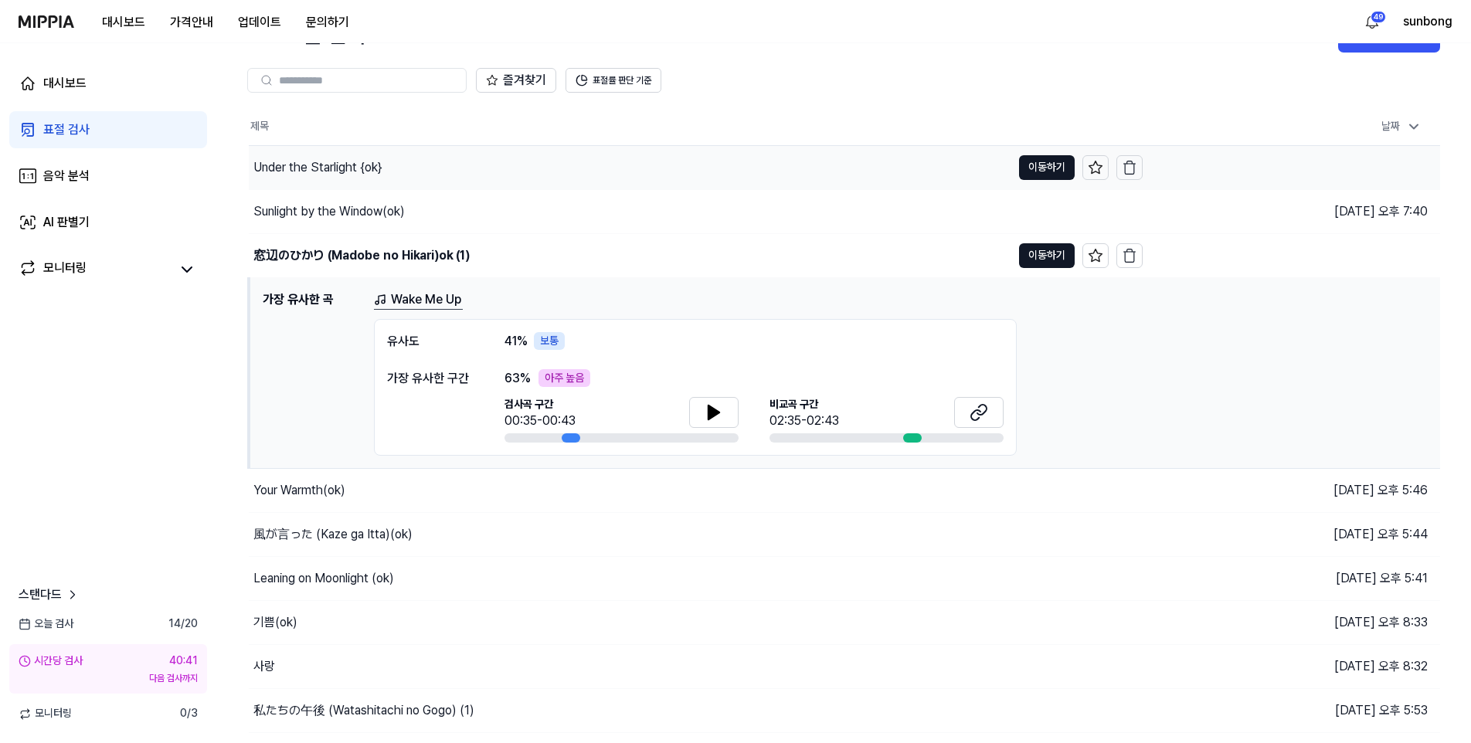
scroll to position [0, 0]
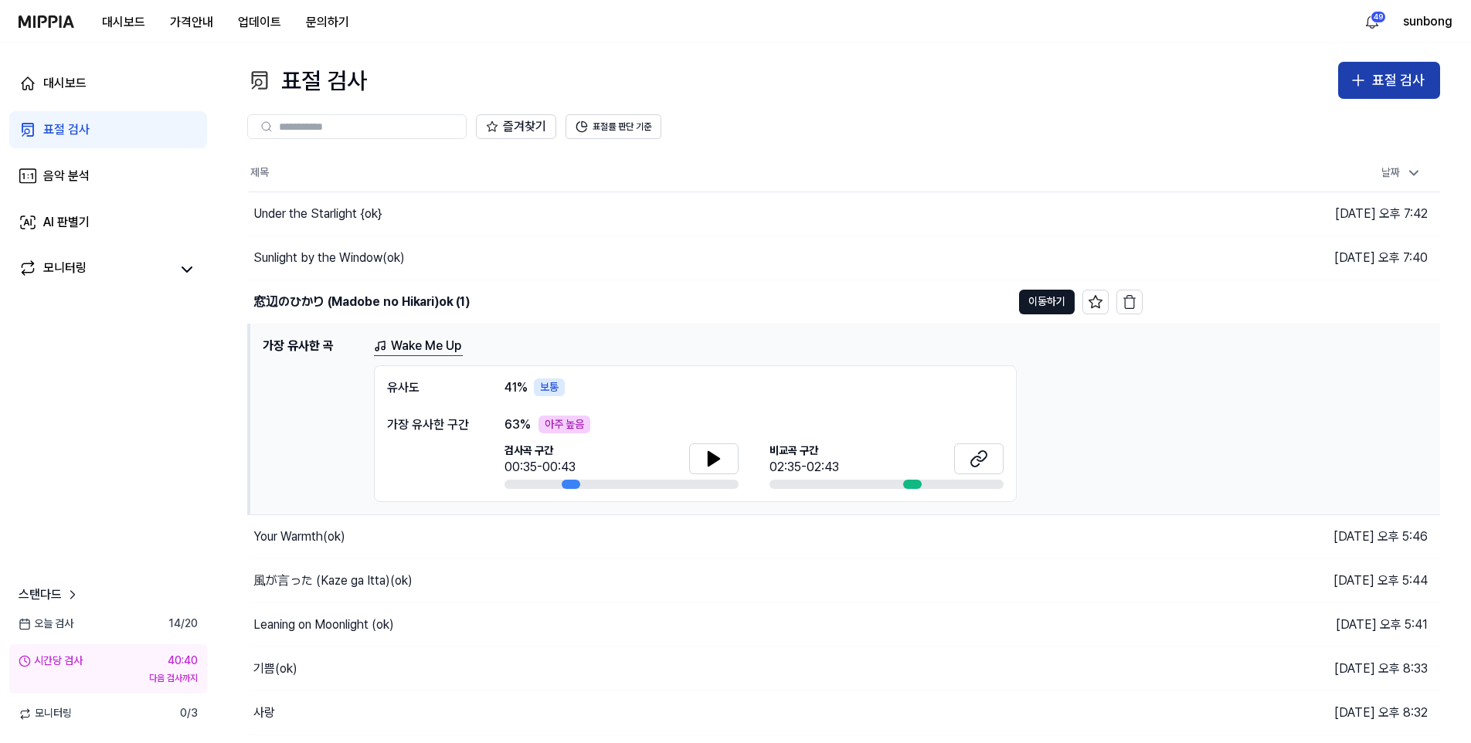
click at [1392, 81] on div "표절 검사" at bounding box center [1398, 81] width 53 height 22
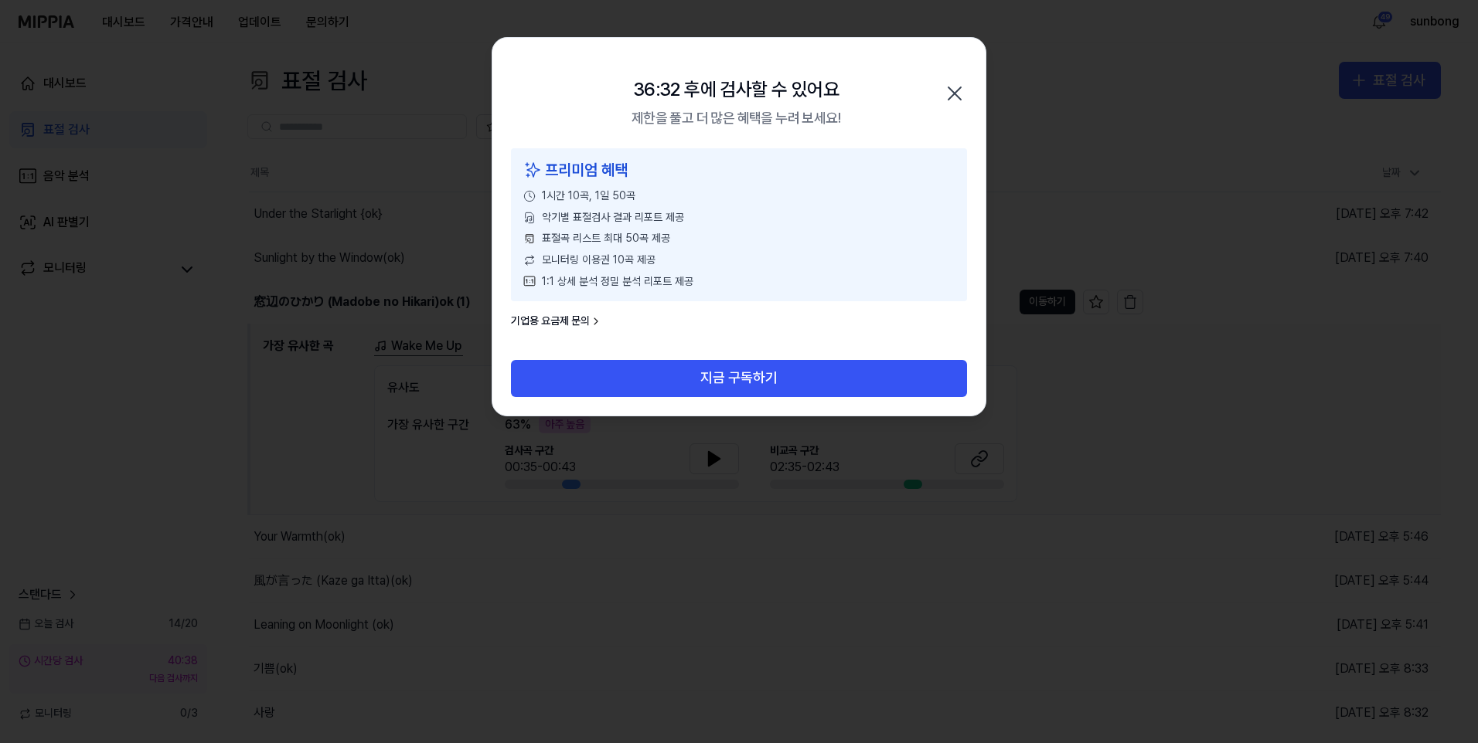
click at [961, 94] on icon "button" at bounding box center [954, 93] width 25 height 25
